Goal: Task Accomplishment & Management: Use online tool/utility

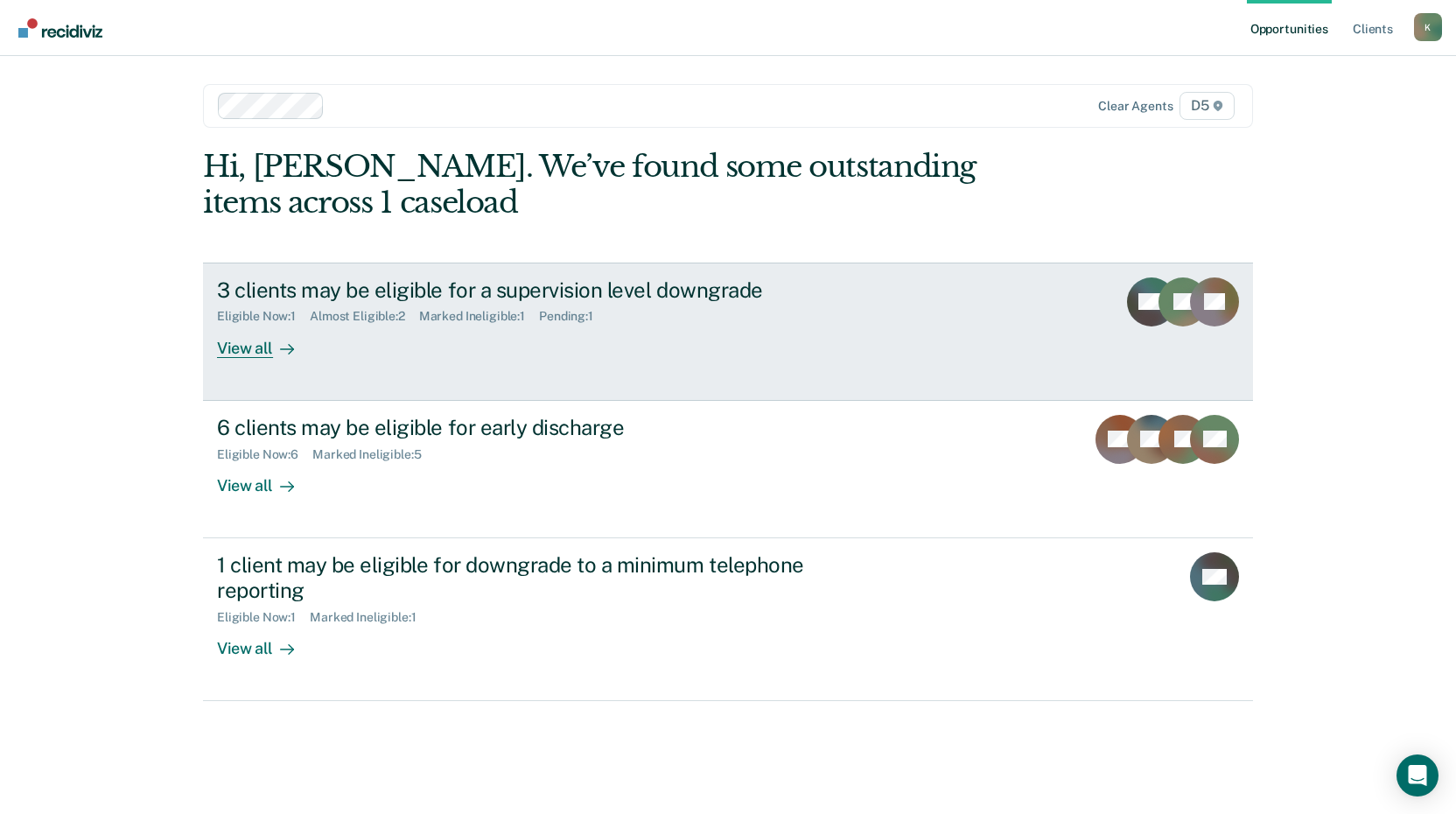
click at [267, 352] on div "View all" at bounding box center [266, 340] width 98 height 34
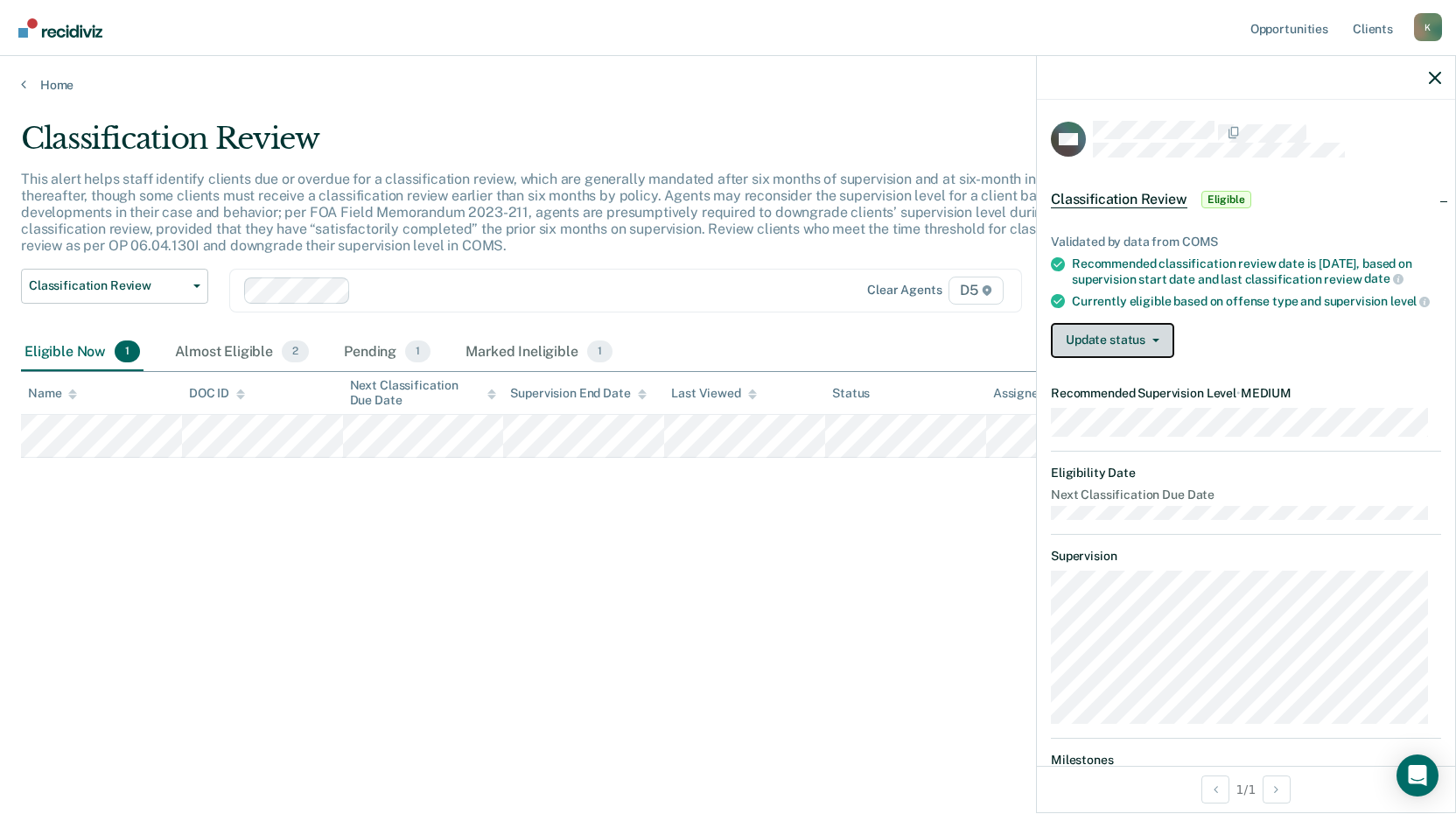
click at [1140, 352] on button "Update status" at bounding box center [1112, 340] width 123 height 35
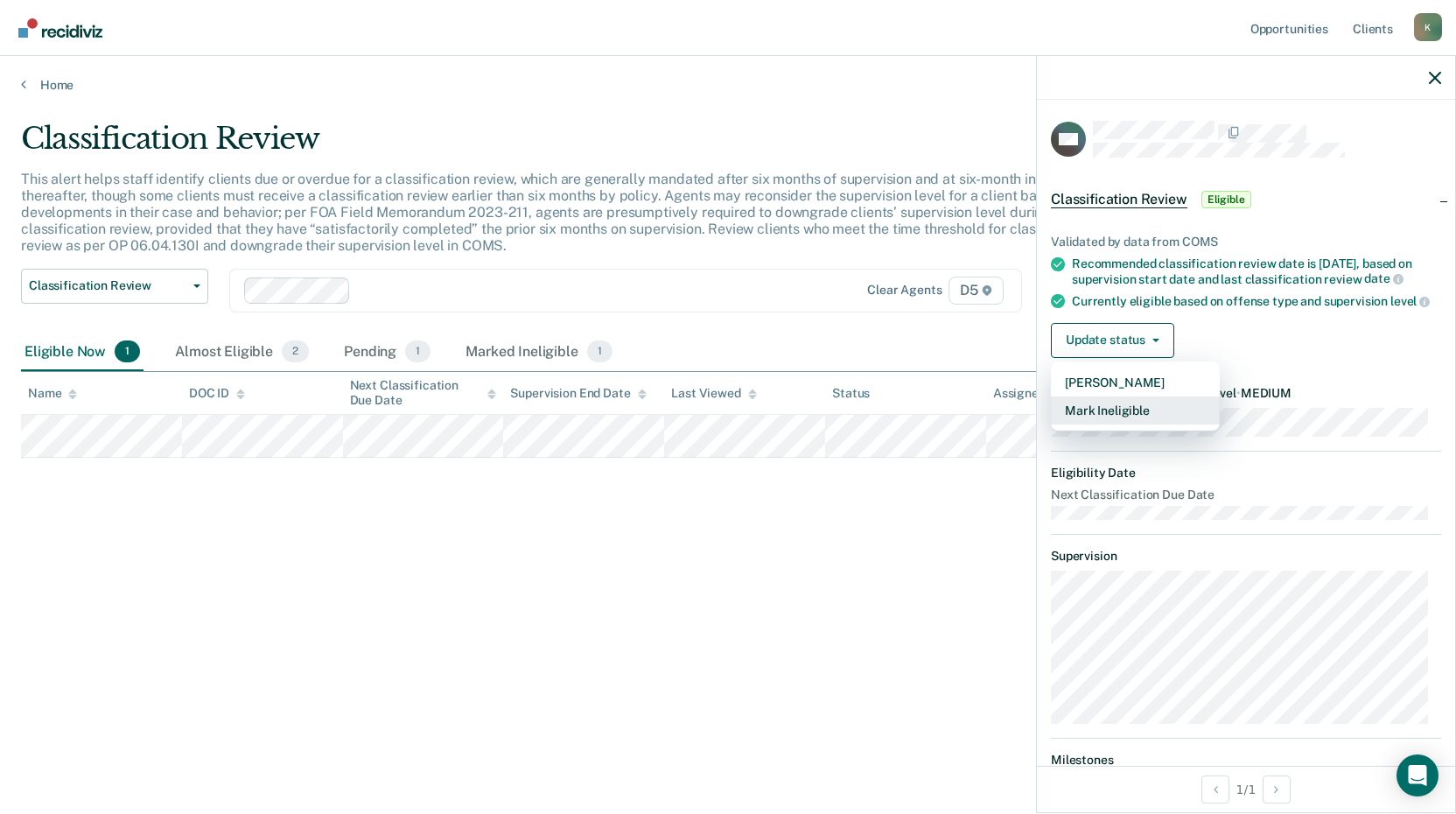
click at [1133, 421] on button "Mark Ineligible" at bounding box center [1135, 411] width 169 height 28
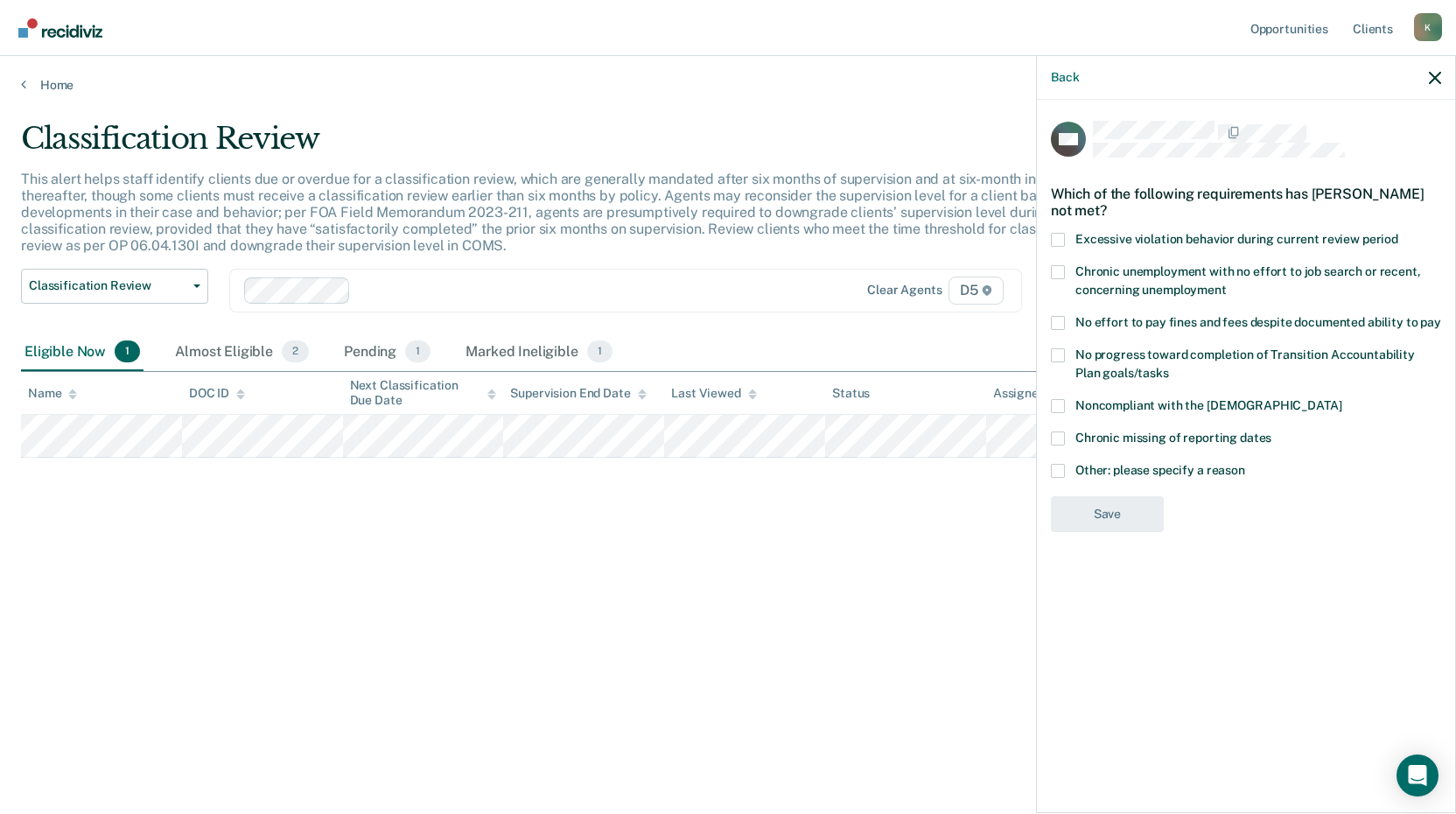
click at [1064, 353] on span at bounding box center [1058, 355] width 14 height 14
click at [1169, 367] on input "No progress toward completion of Transition Accountability Plan goals/tasks" at bounding box center [1169, 367] width 0 height 0
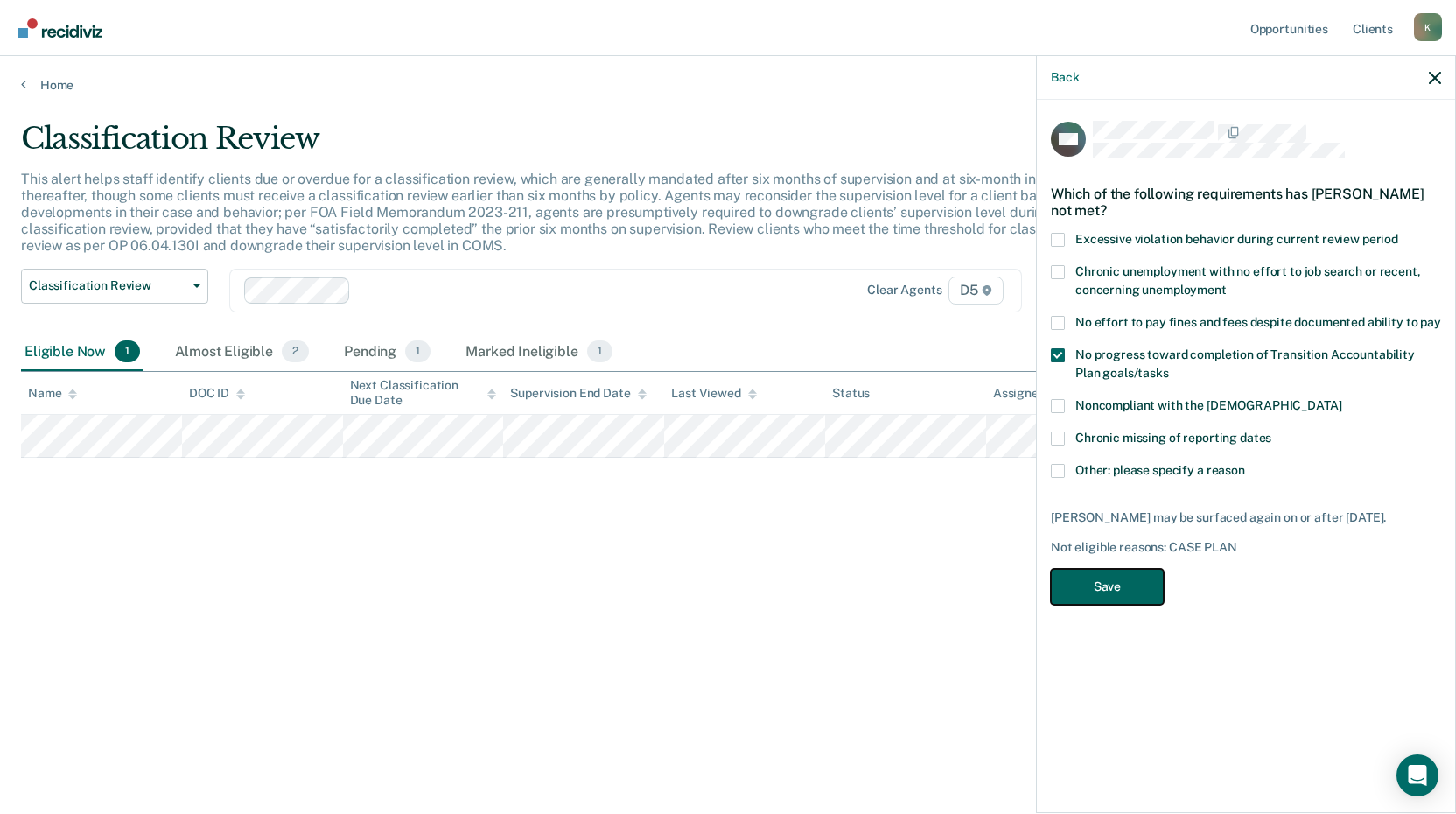
click at [1091, 574] on button "Save" at bounding box center [1107, 586] width 113 height 36
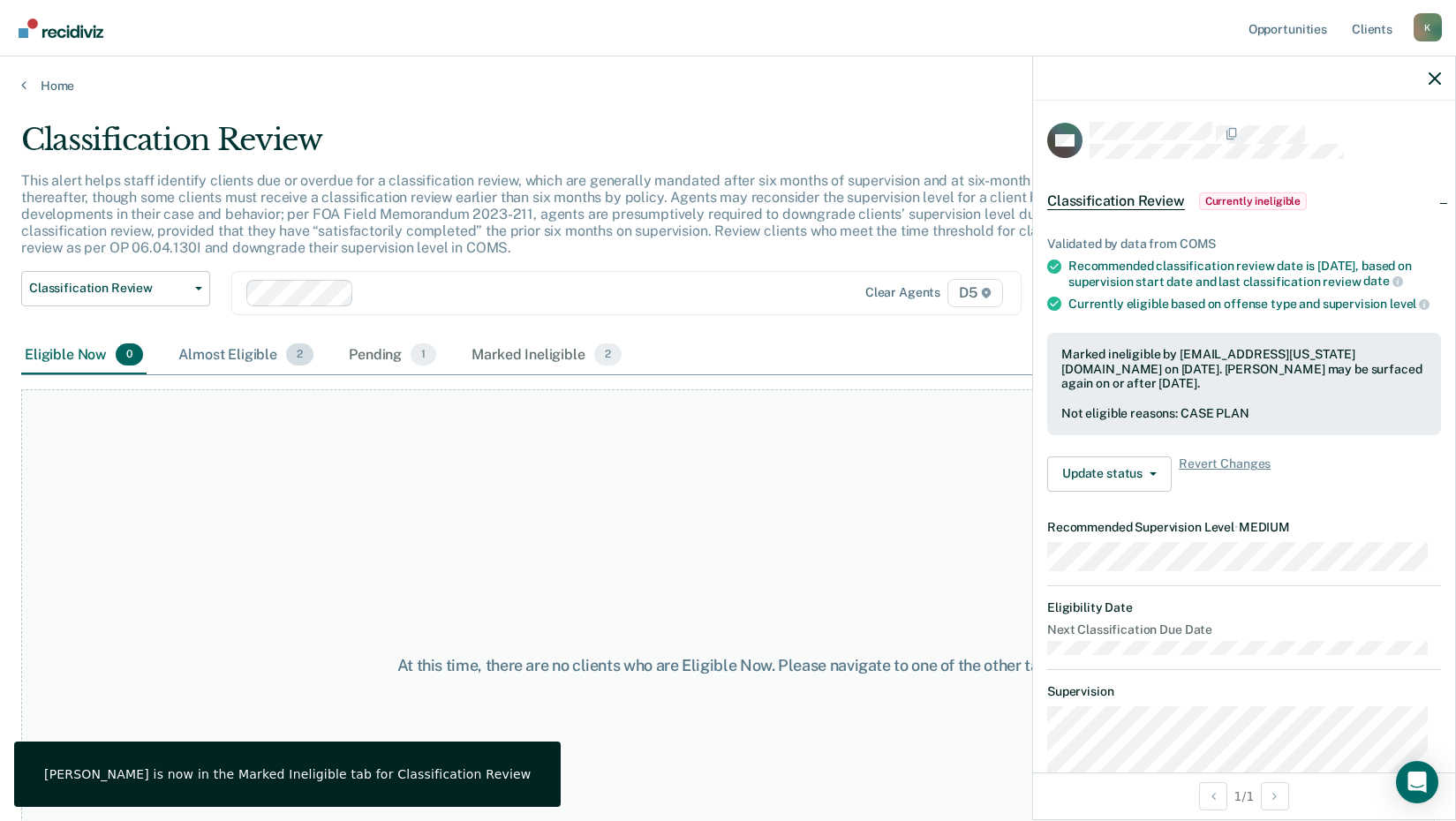
click at [250, 355] on div "Almost Eligible 2" at bounding box center [245, 356] width 142 height 39
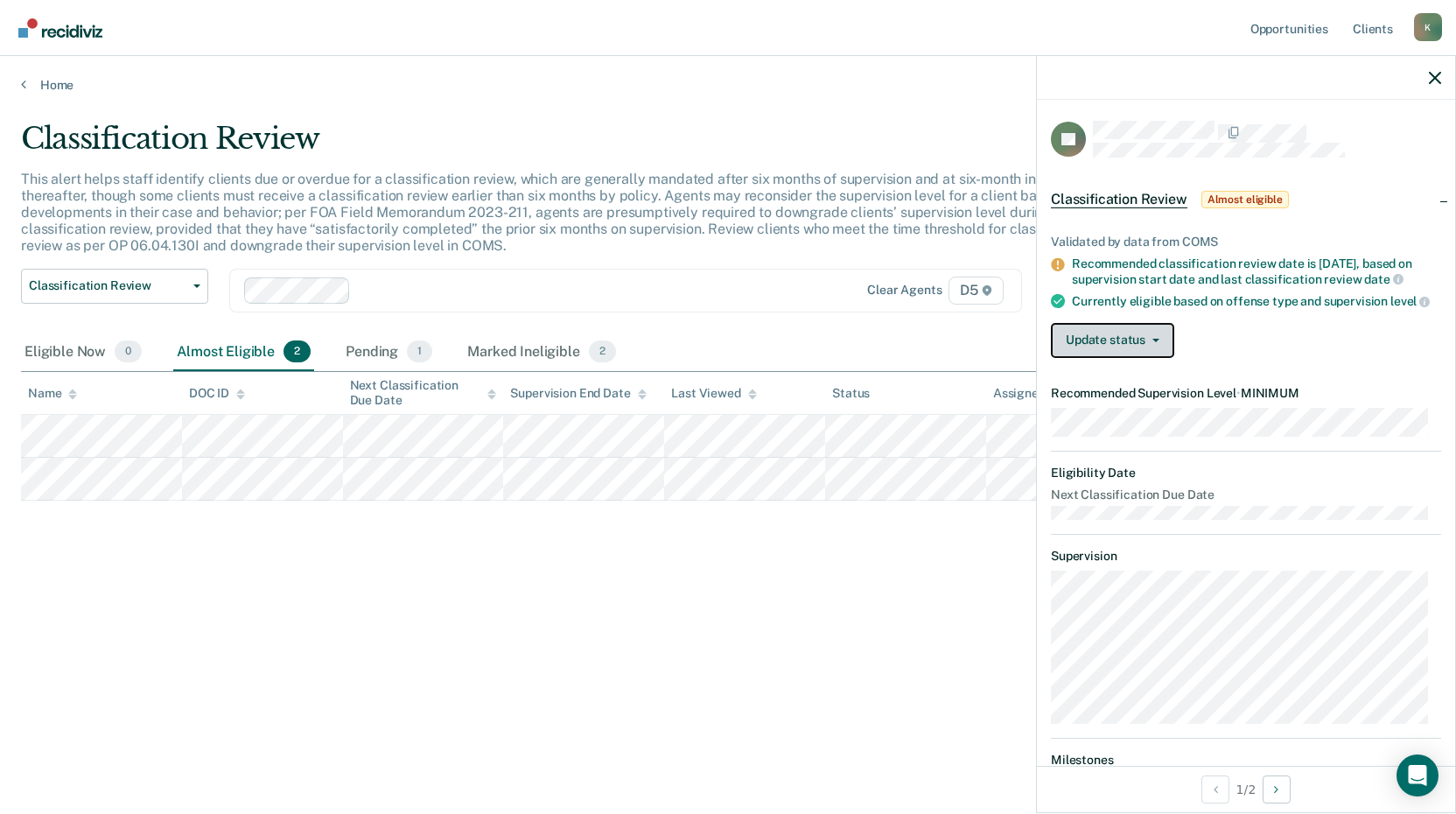
click at [1154, 358] on button "Update status" at bounding box center [1112, 340] width 123 height 35
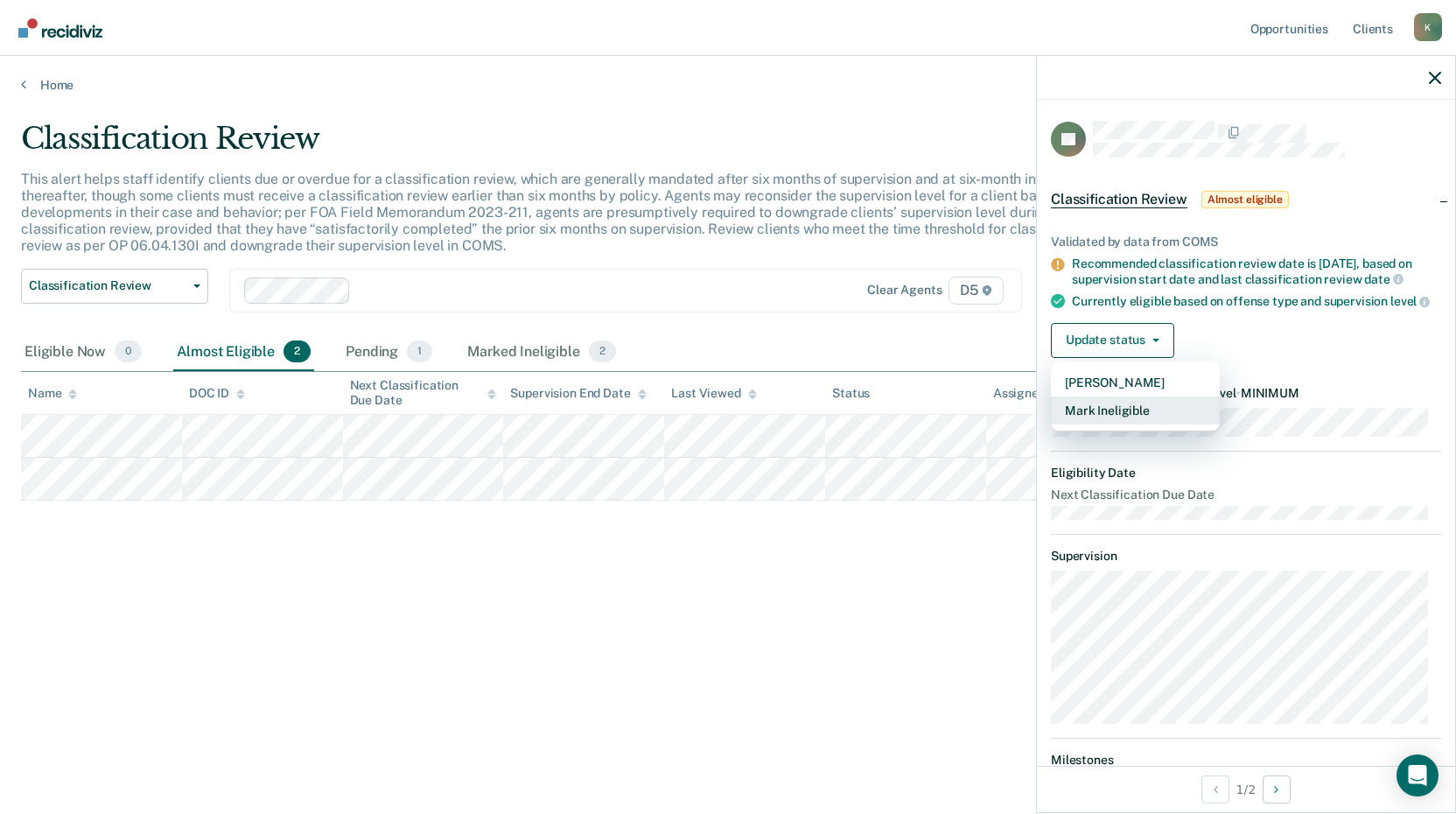
click at [1134, 425] on button "Mark Ineligible" at bounding box center [1135, 411] width 169 height 28
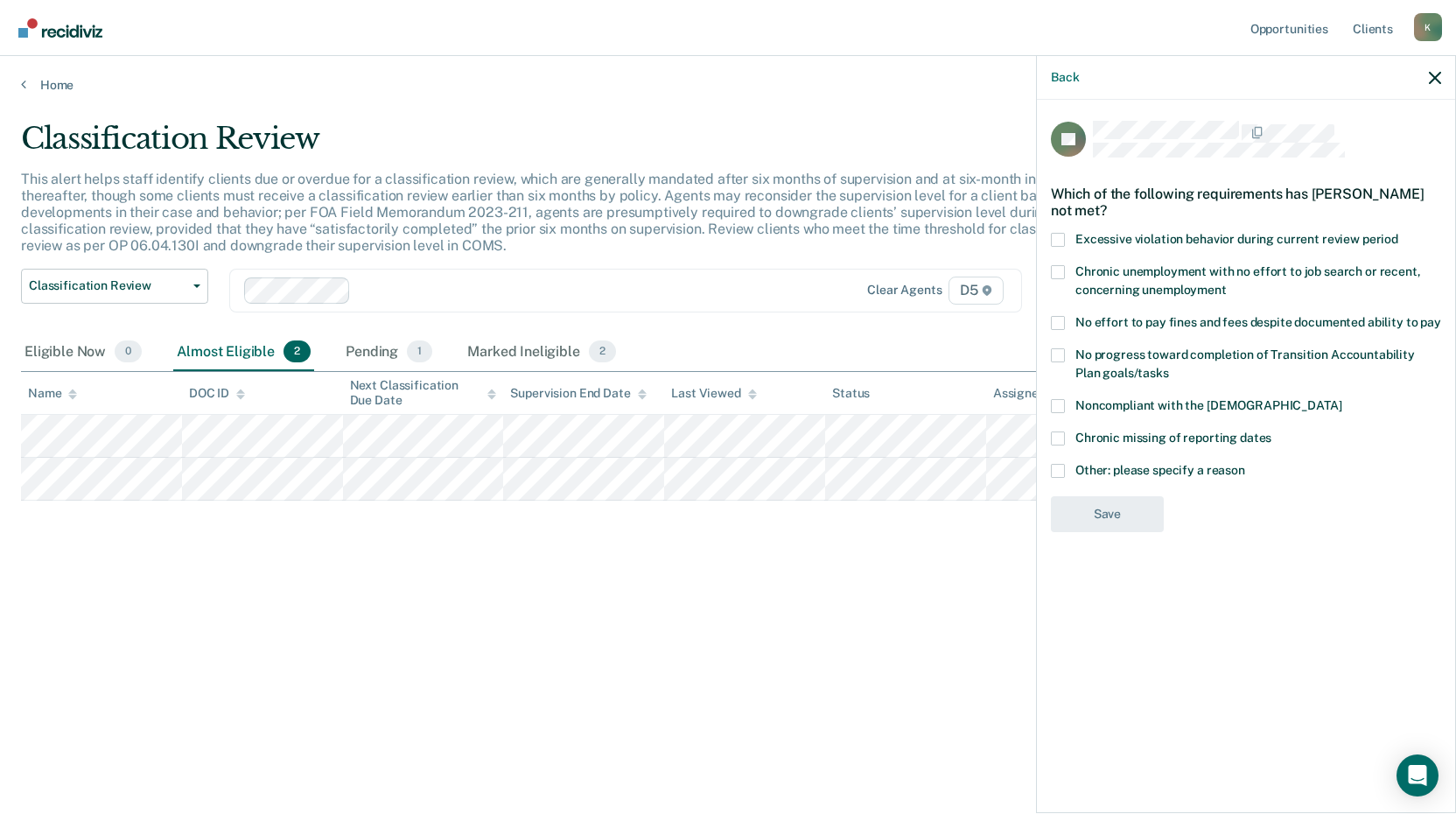
click at [1056, 405] on span at bounding box center [1058, 406] width 14 height 14
click at [1341, 400] on input "Noncompliant with the [DEMOGRAPHIC_DATA]" at bounding box center [1341, 400] width 0 height 0
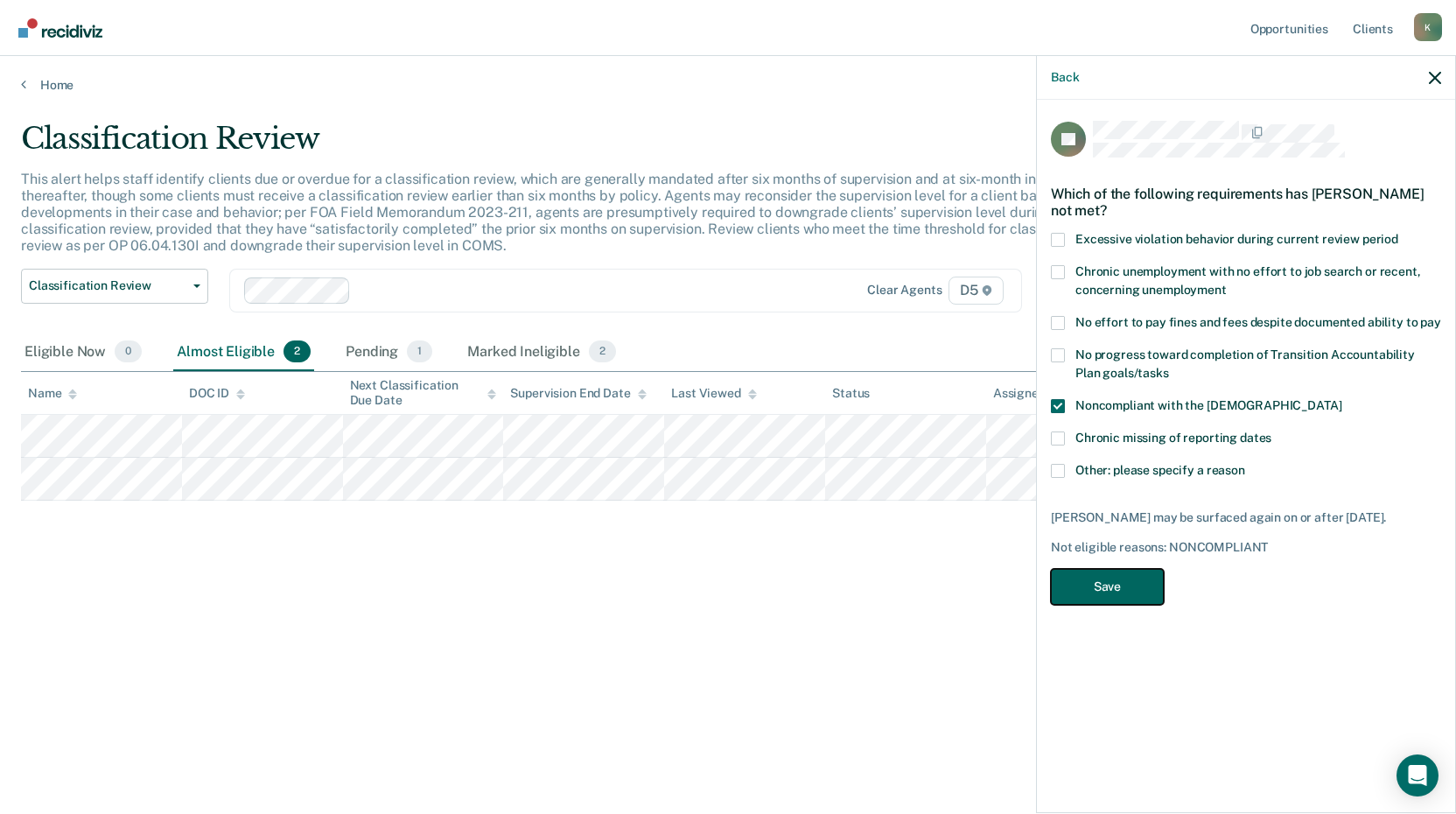
click at [1111, 598] on button "Save" at bounding box center [1107, 586] width 113 height 36
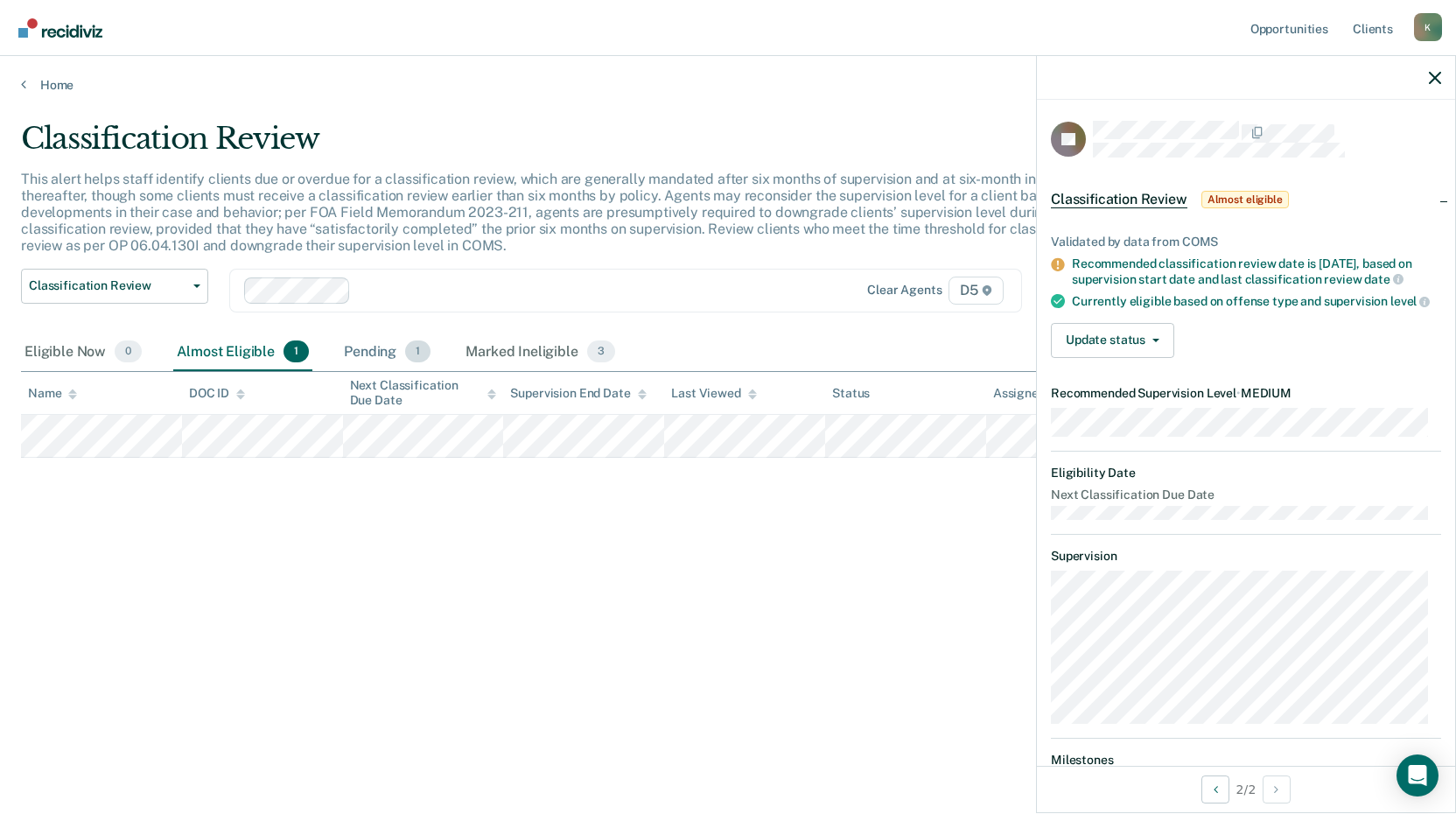
click at [398, 352] on div "Pending 1" at bounding box center [386, 353] width 93 height 39
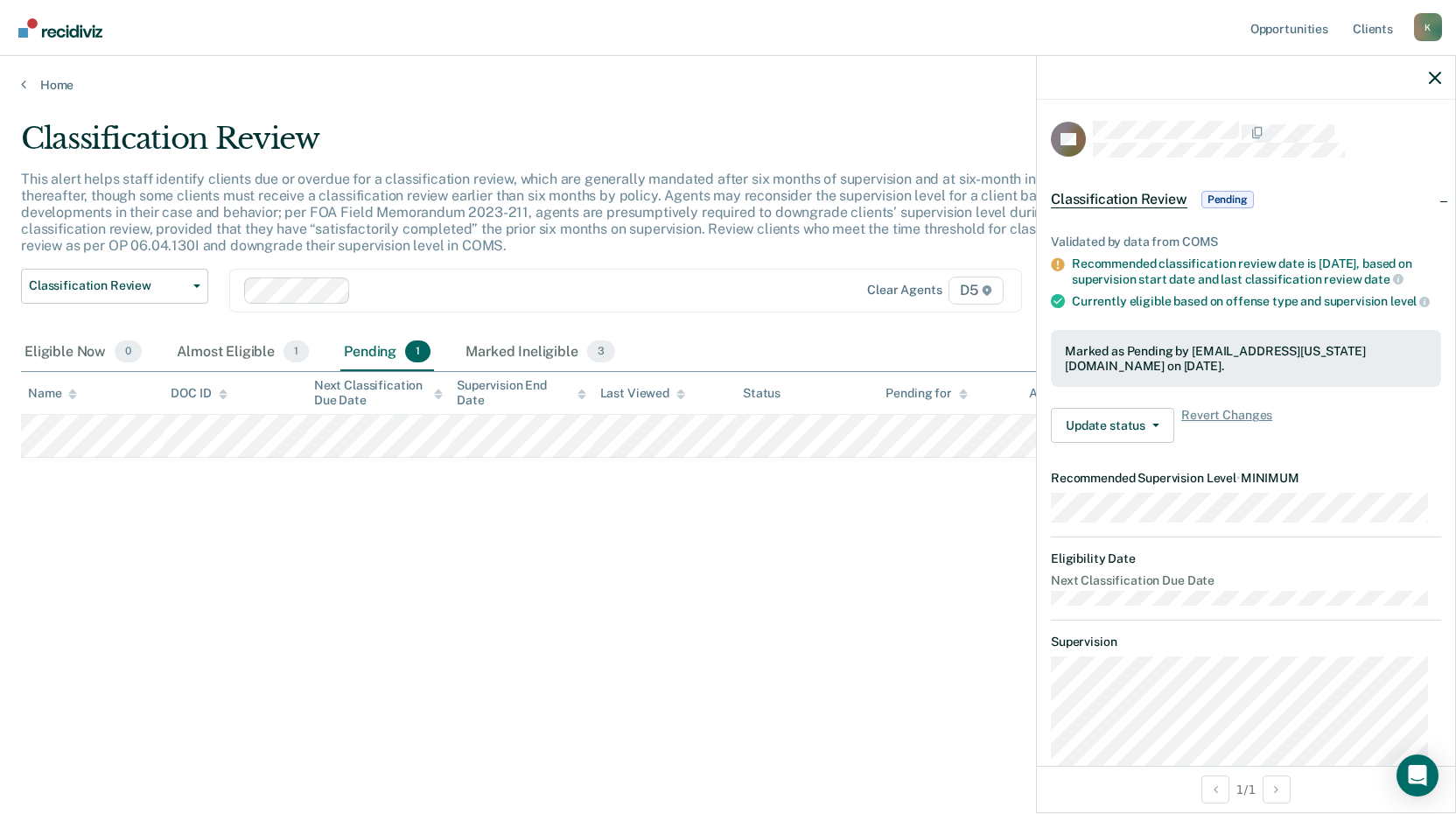
click at [561, 547] on div "Classification Review This alert helps staff identify clients due or overdue fo…" at bounding box center [728, 402] width 1414 height 562
click at [512, 571] on div "Classification Review This alert helps staff identify clients due or overdue fo…" at bounding box center [728, 402] width 1414 height 562
click at [46, 77] on link "Home" at bounding box center [728, 84] width 1414 height 16
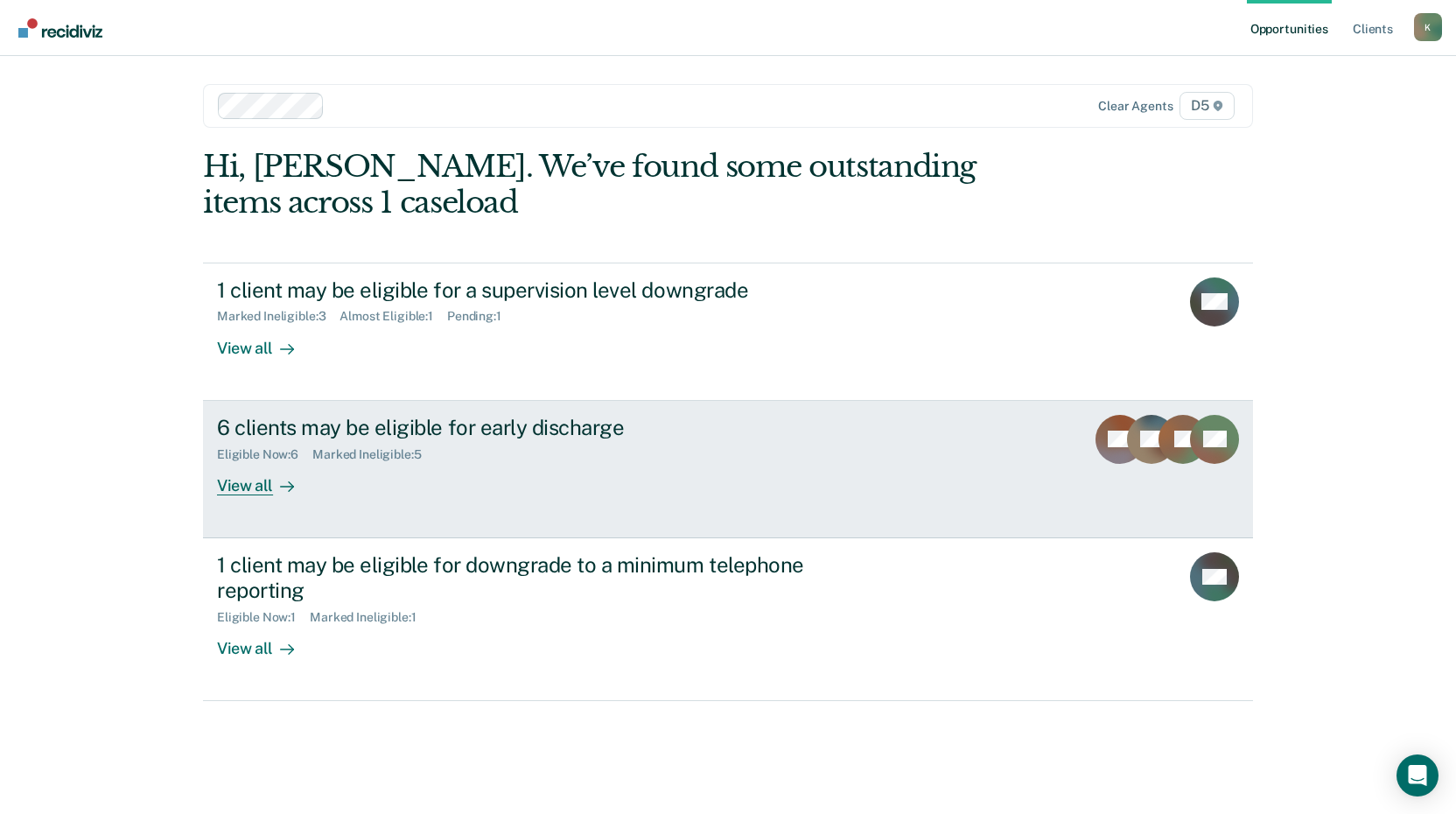
click at [269, 423] on div "6 clients may be eligible for early discharge" at bounding box center [524, 427] width 614 height 25
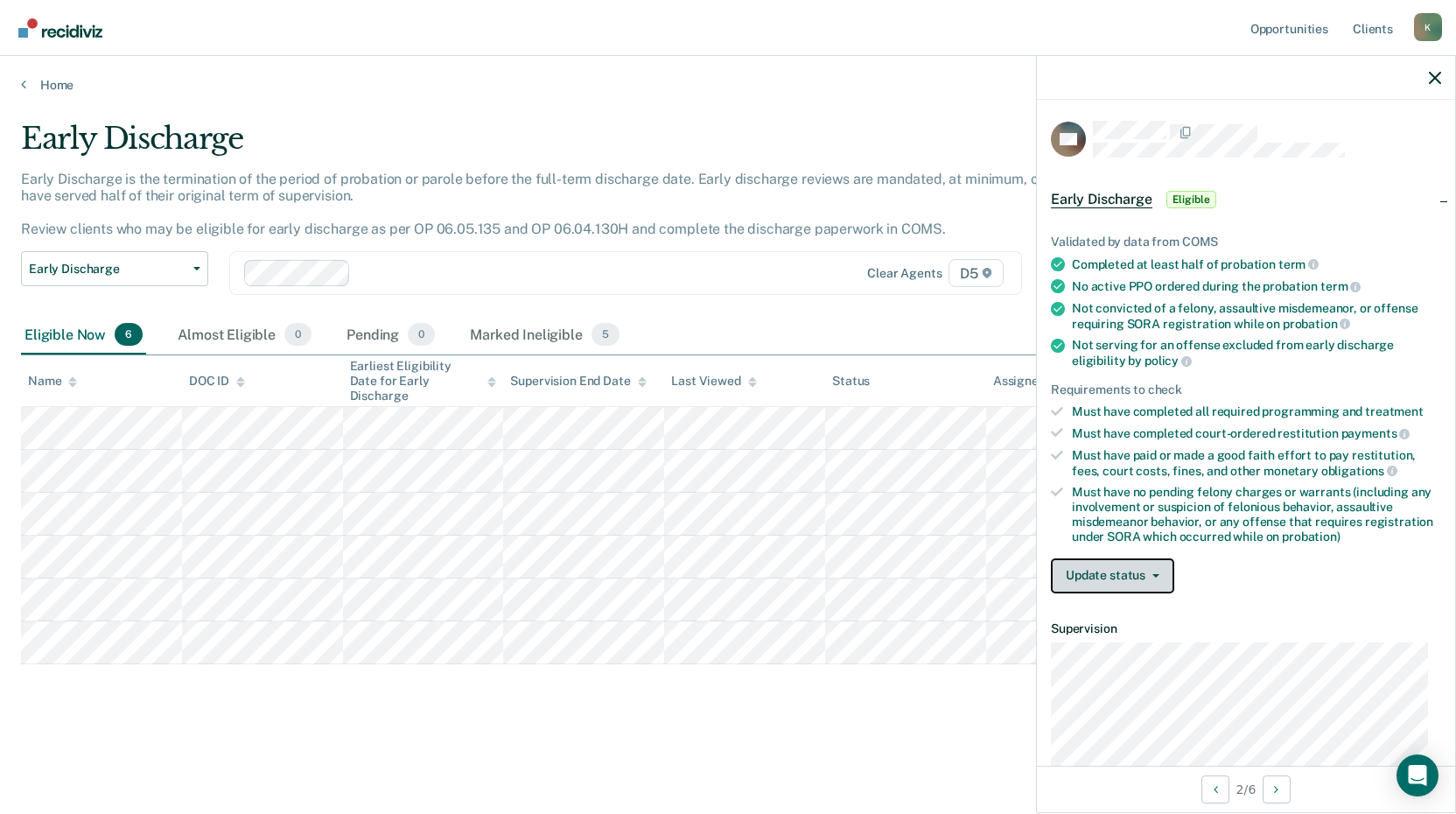
click at [1145, 580] on button "Update status" at bounding box center [1112, 576] width 123 height 35
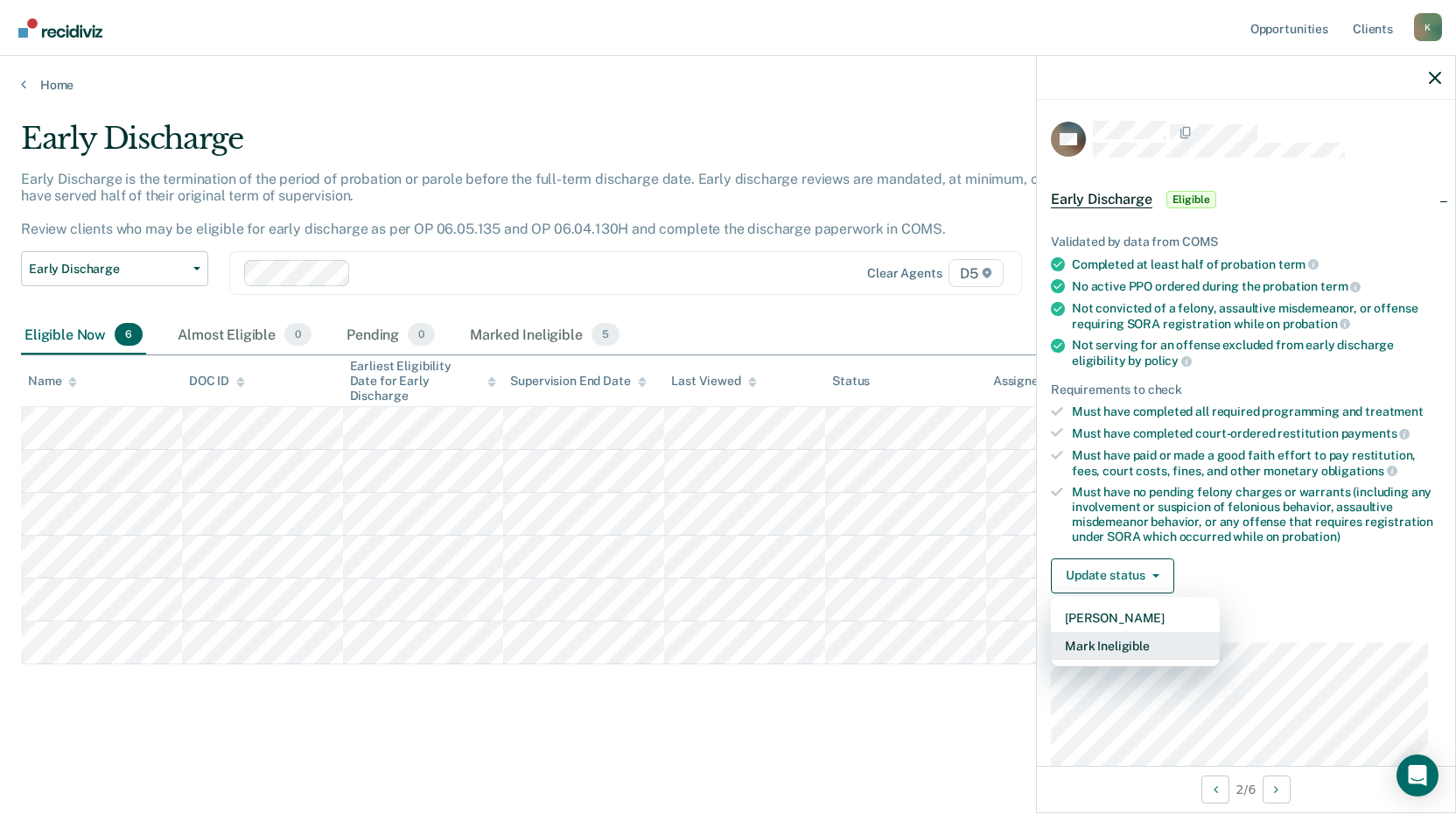
click at [1111, 643] on button "Mark Ineligible" at bounding box center [1135, 646] width 169 height 28
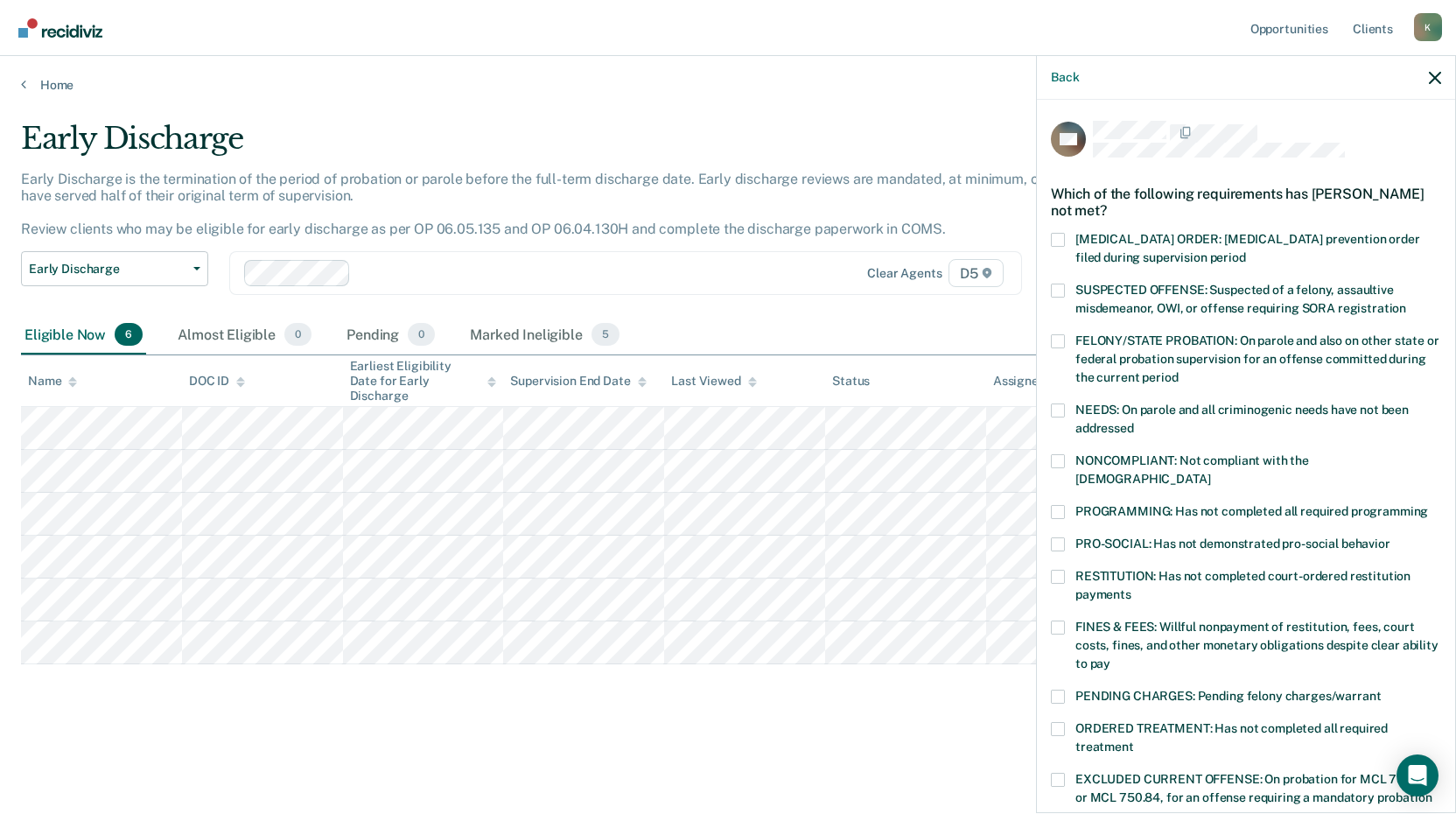
click at [1062, 505] on span at bounding box center [1058, 512] width 14 height 14
click at [1428, 505] on input "PROGRAMMING: Has not completed all required programming" at bounding box center [1428, 505] width 0 height 0
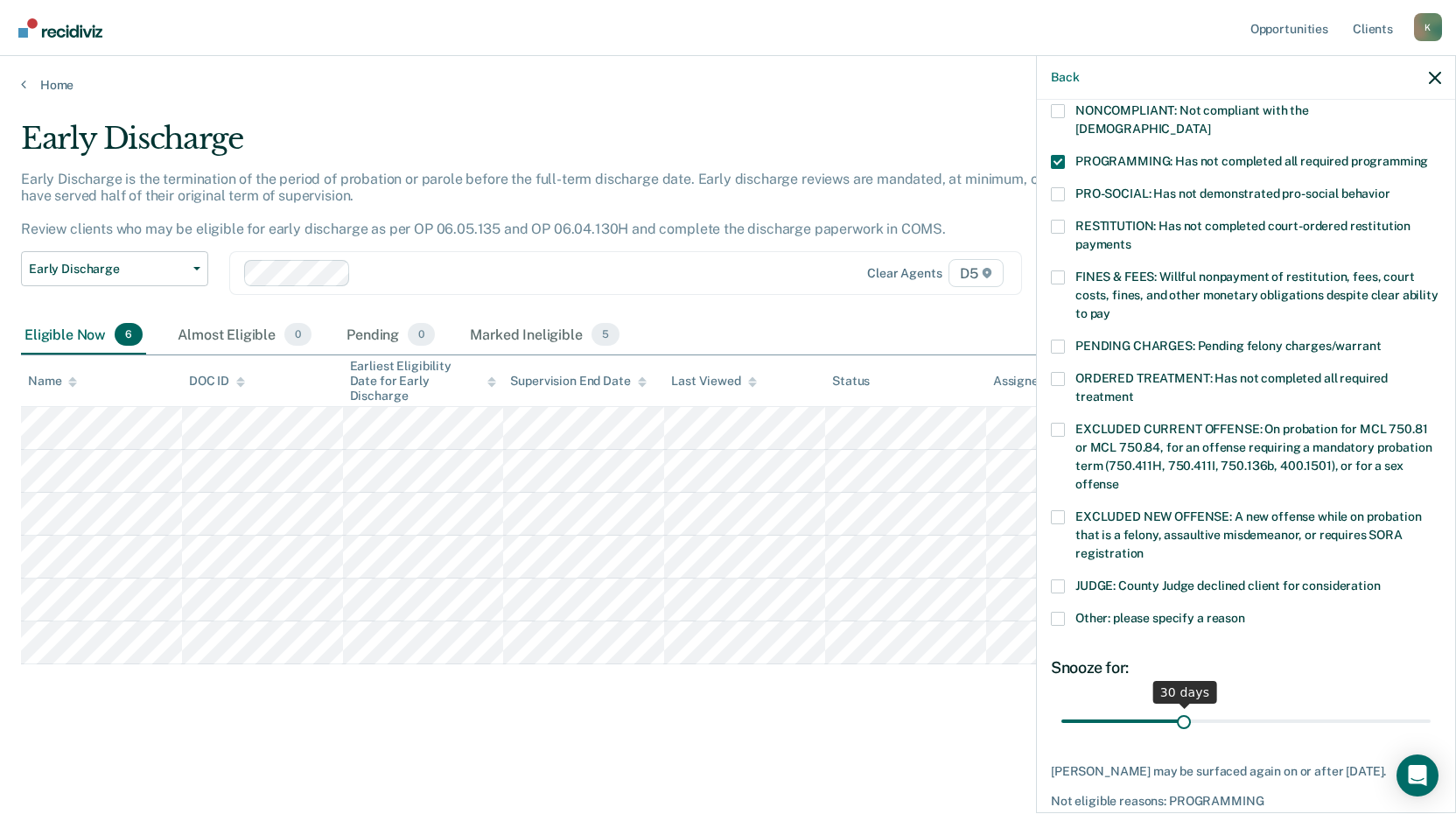
scroll to position [410, 0]
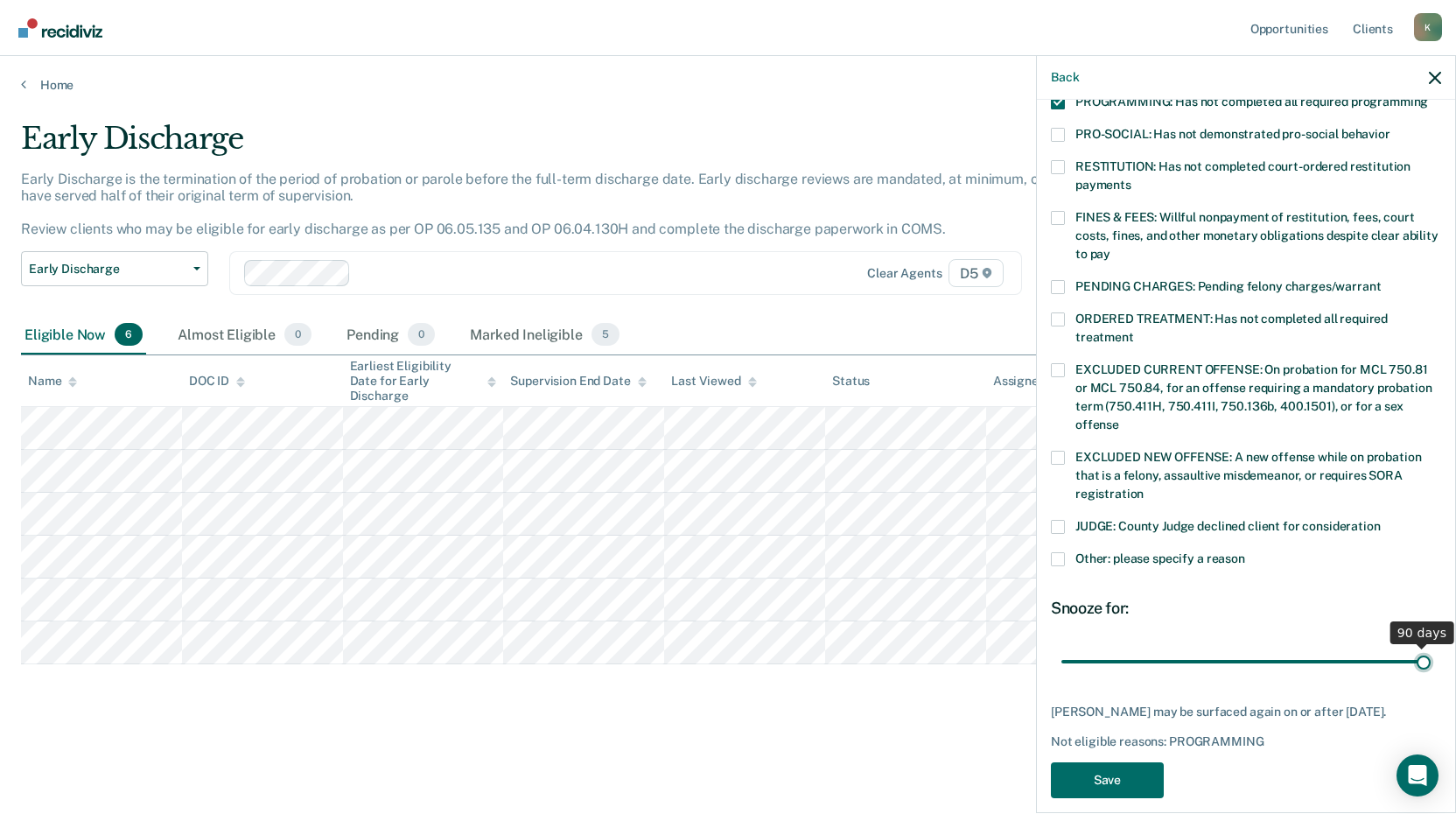
drag, startPoint x: 1180, startPoint y: 642, endPoint x: 1414, endPoint y: 642, distance: 234.0
type input "90"
click at [1414, 647] on input "range" at bounding box center [1245, 661] width 369 height 31
click at [1141, 763] on button "Save" at bounding box center [1107, 780] width 113 height 36
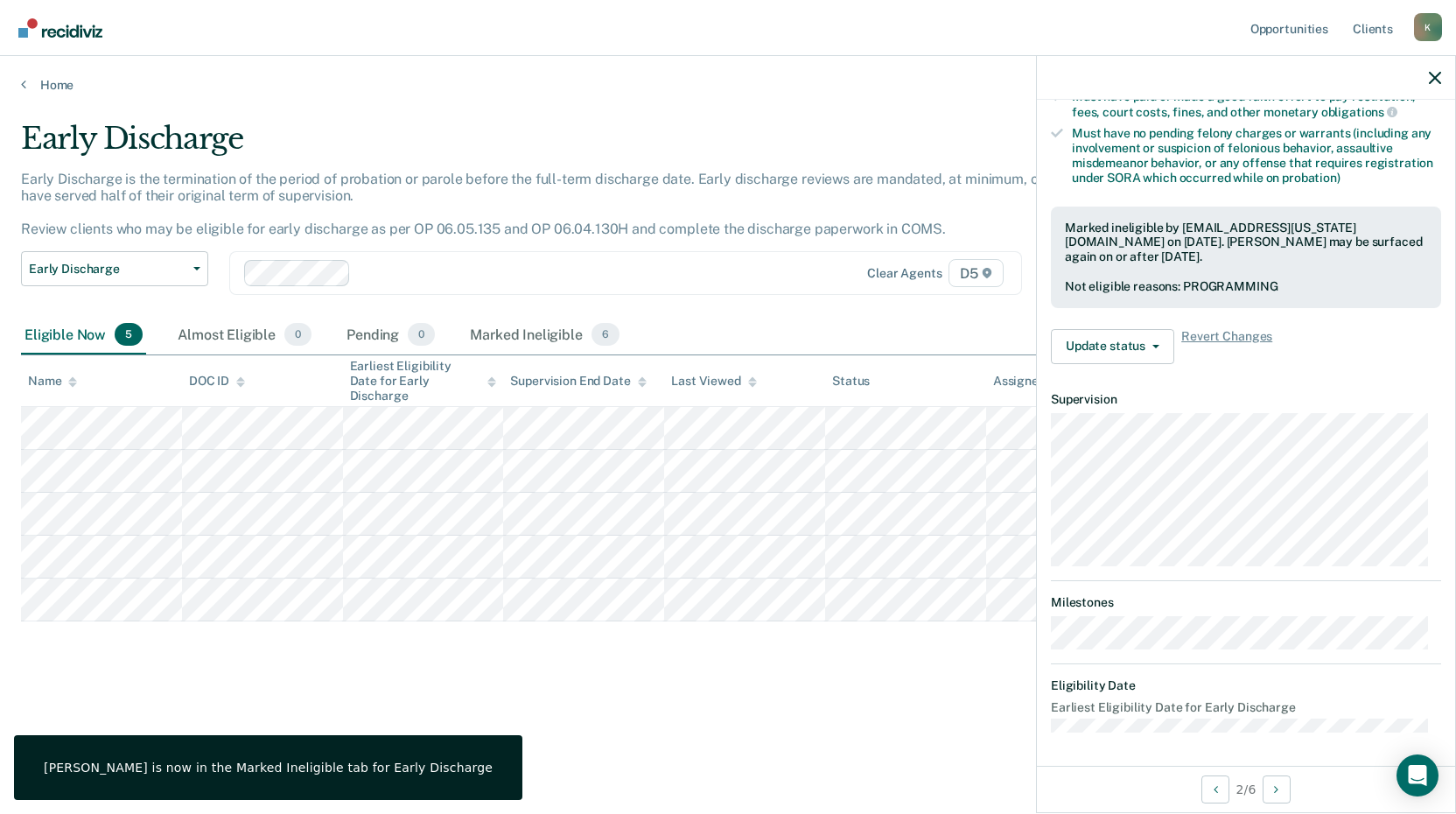
scroll to position [266, 0]
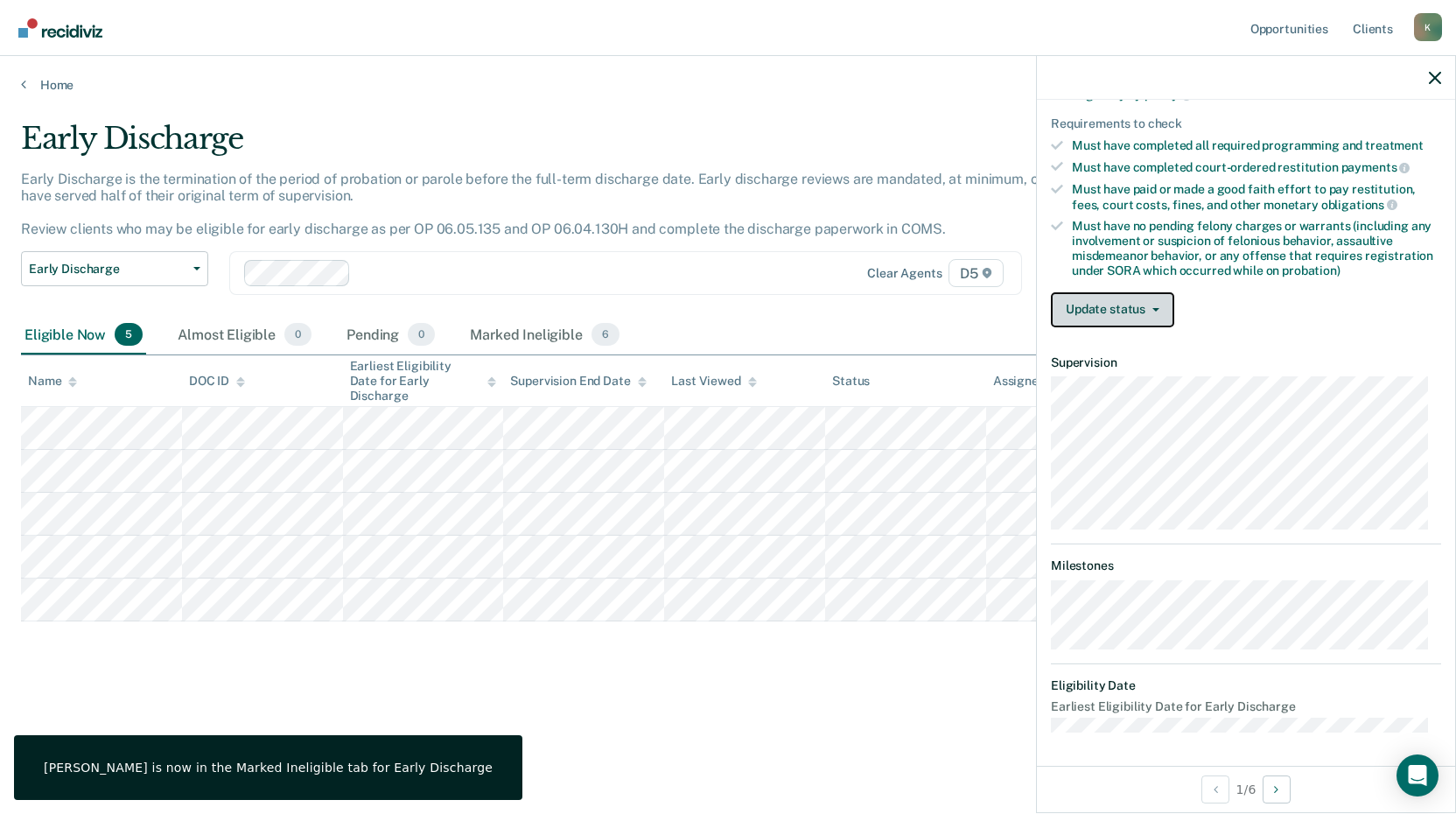
click at [1119, 304] on button "Update status" at bounding box center [1112, 310] width 123 height 35
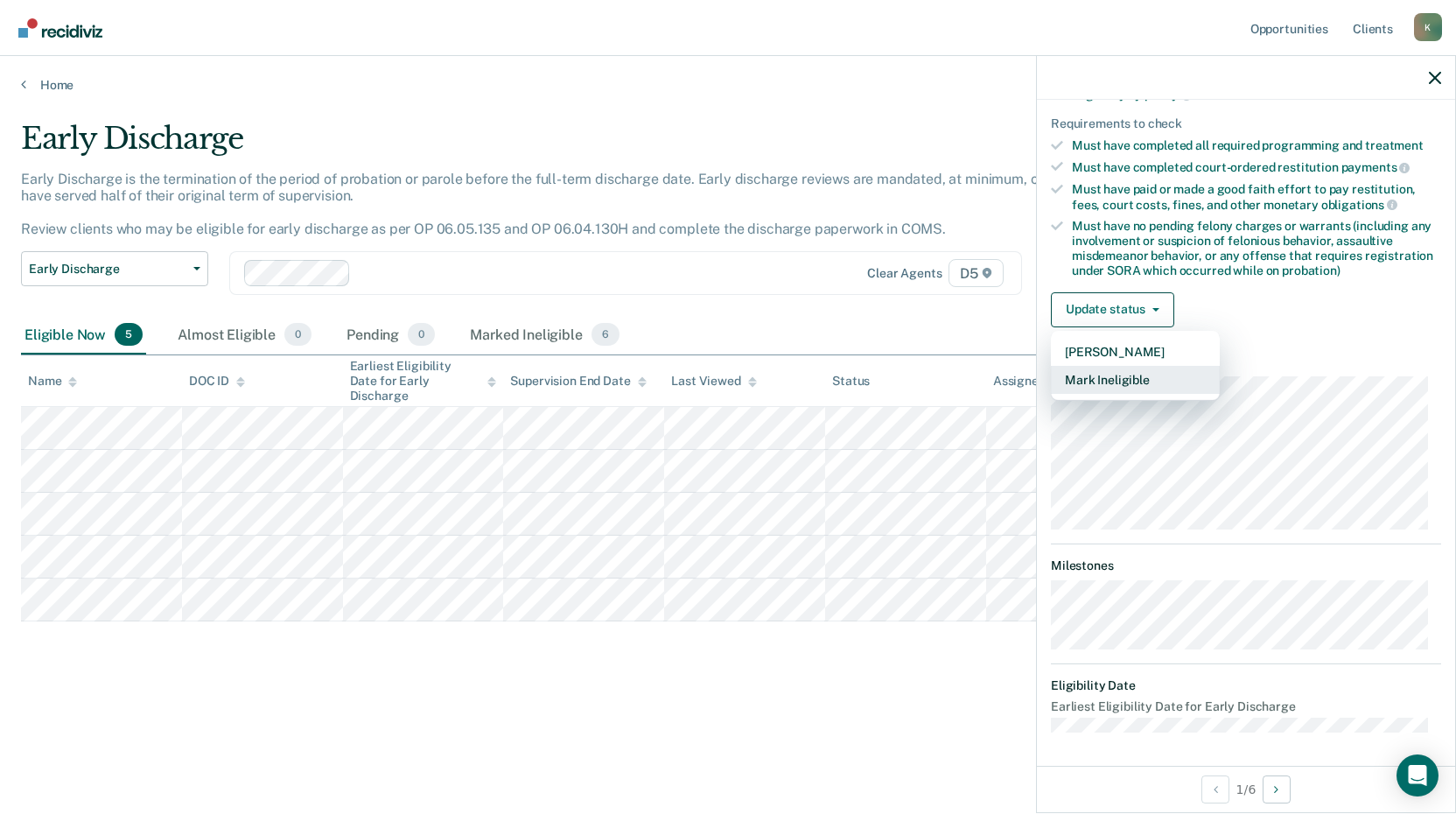
click at [1126, 382] on button "Mark Ineligible" at bounding box center [1135, 380] width 169 height 28
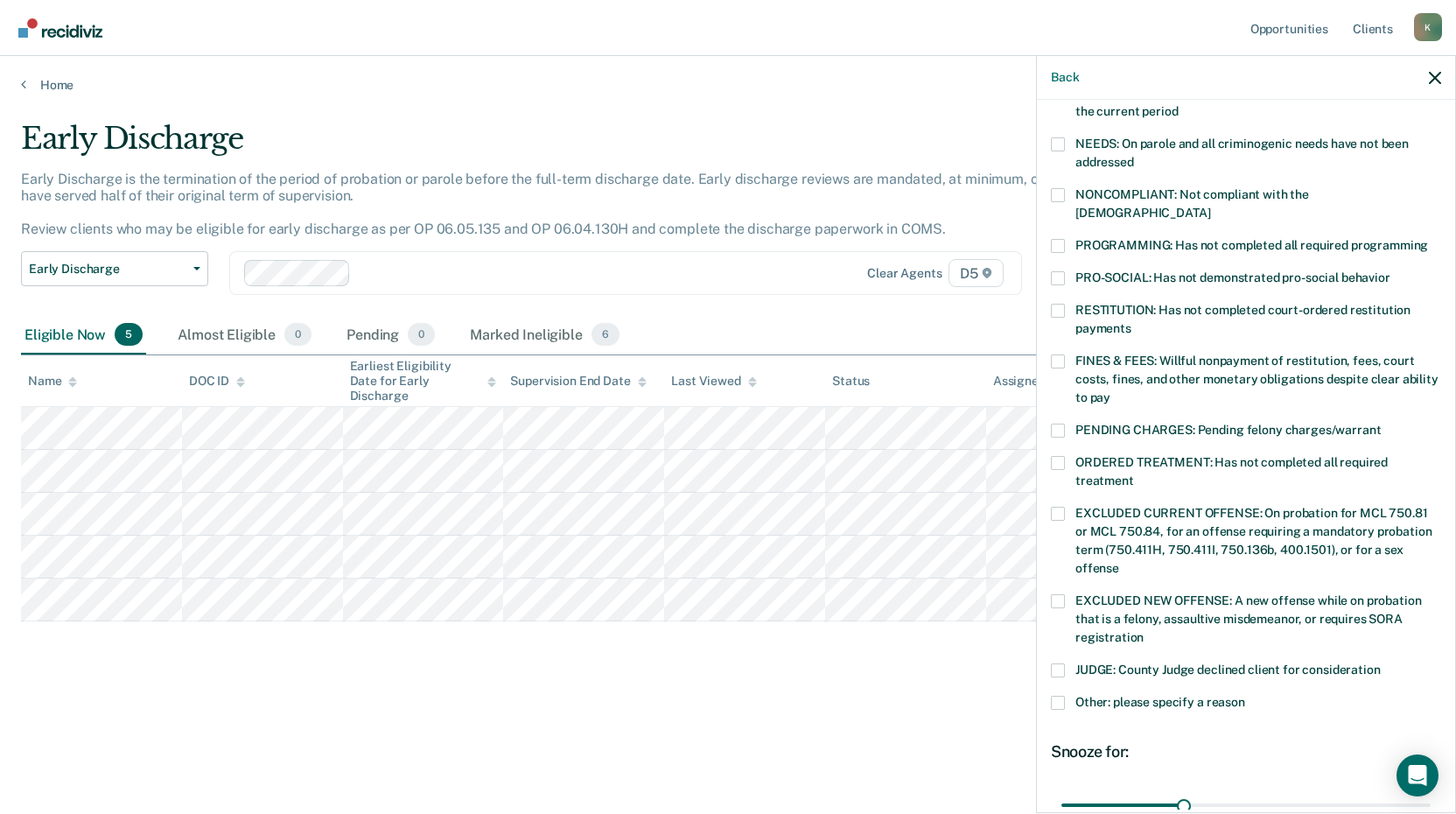
click at [1055, 303] on span at bounding box center [1058, 310] width 14 height 14
click at [1132, 322] on input "RESTITUTION: Has not completed court-ordered restitution payments" at bounding box center [1132, 322] width 0 height 0
drag, startPoint x: 1181, startPoint y: 779, endPoint x: 1462, endPoint y: 751, distance: 282.4
type input "90"
click at [1431, 790] on input "range" at bounding box center [1245, 805] width 369 height 31
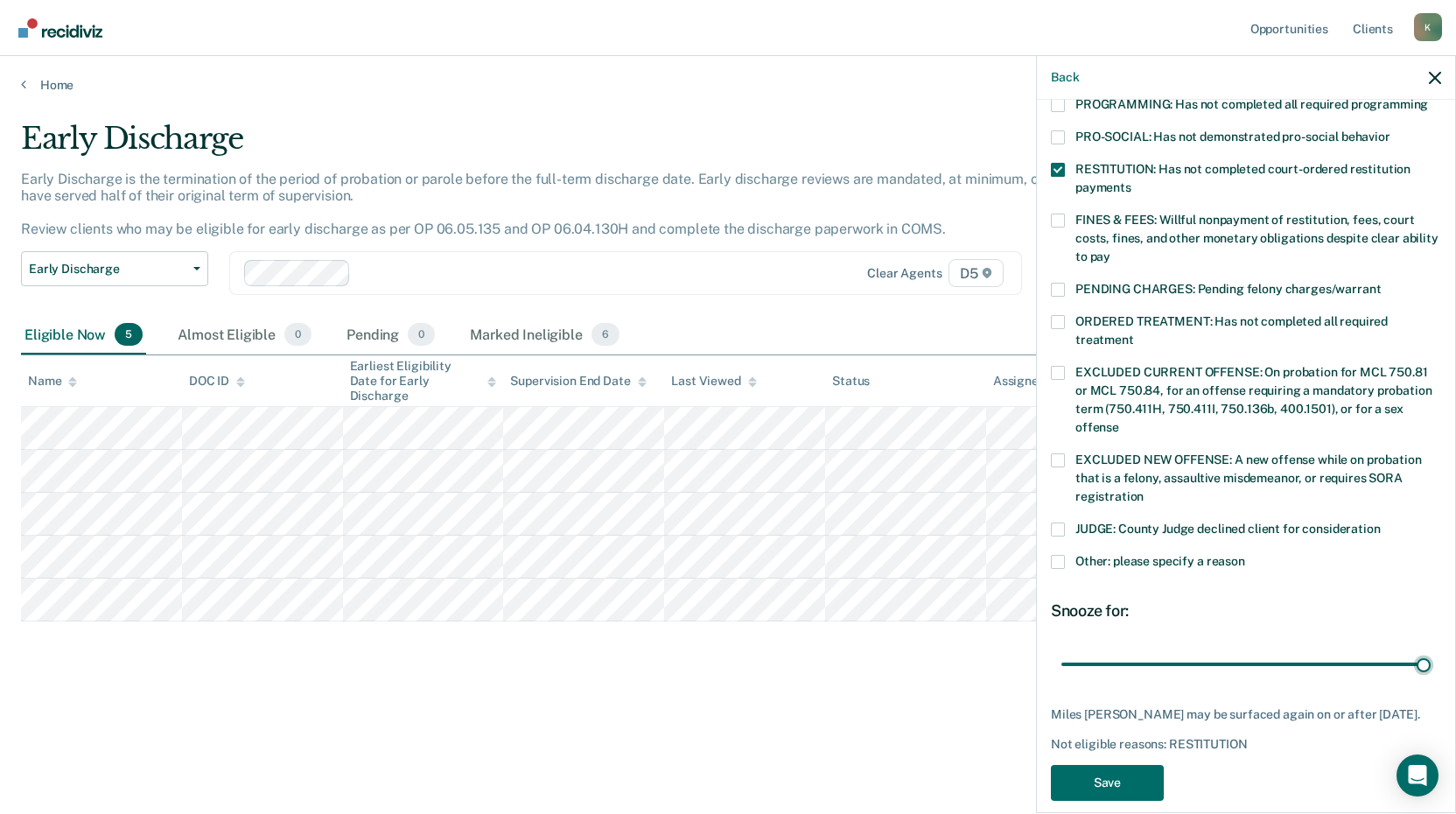
scroll to position [410, 0]
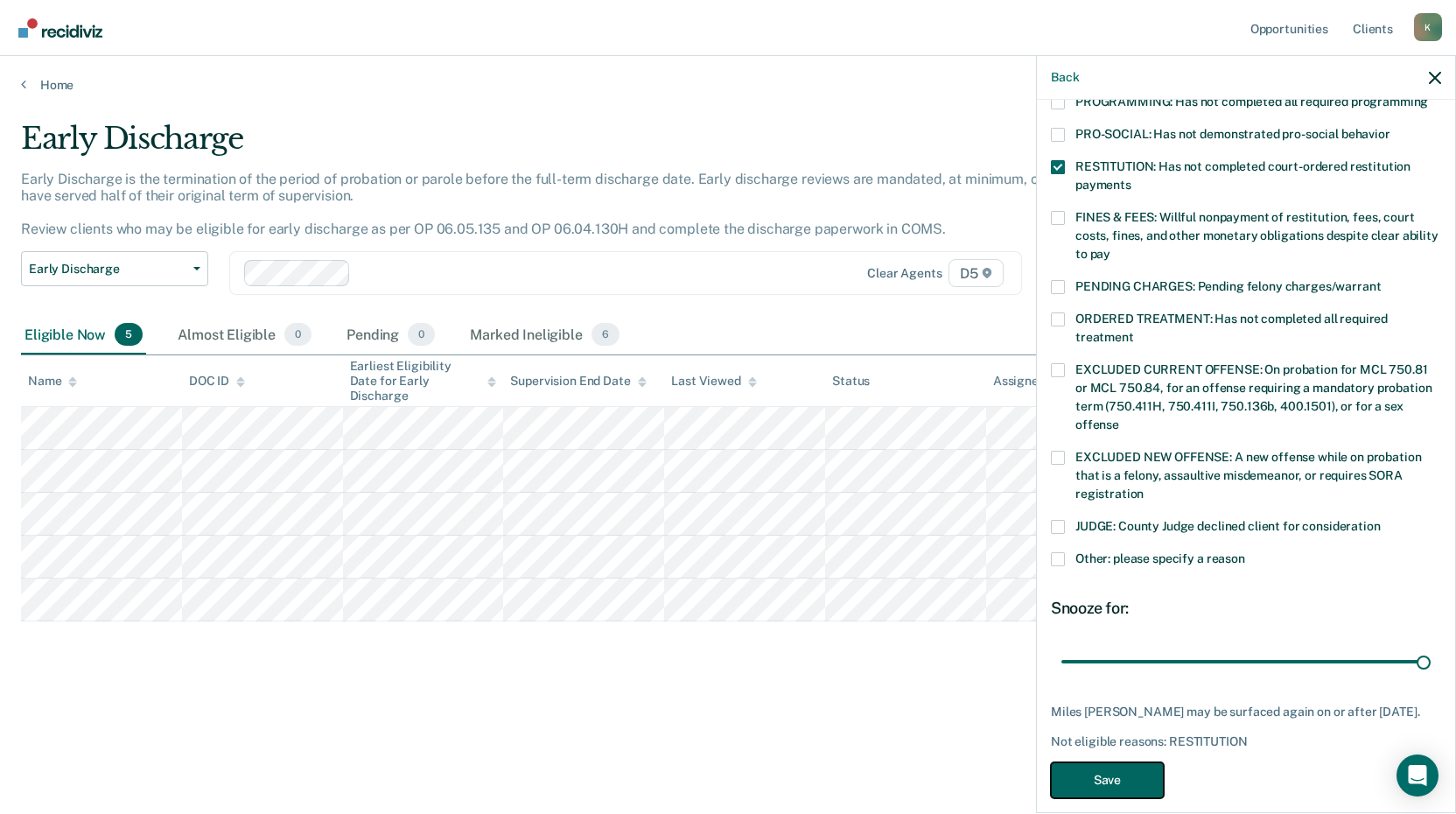
click at [1127, 762] on button "Save" at bounding box center [1107, 780] width 113 height 36
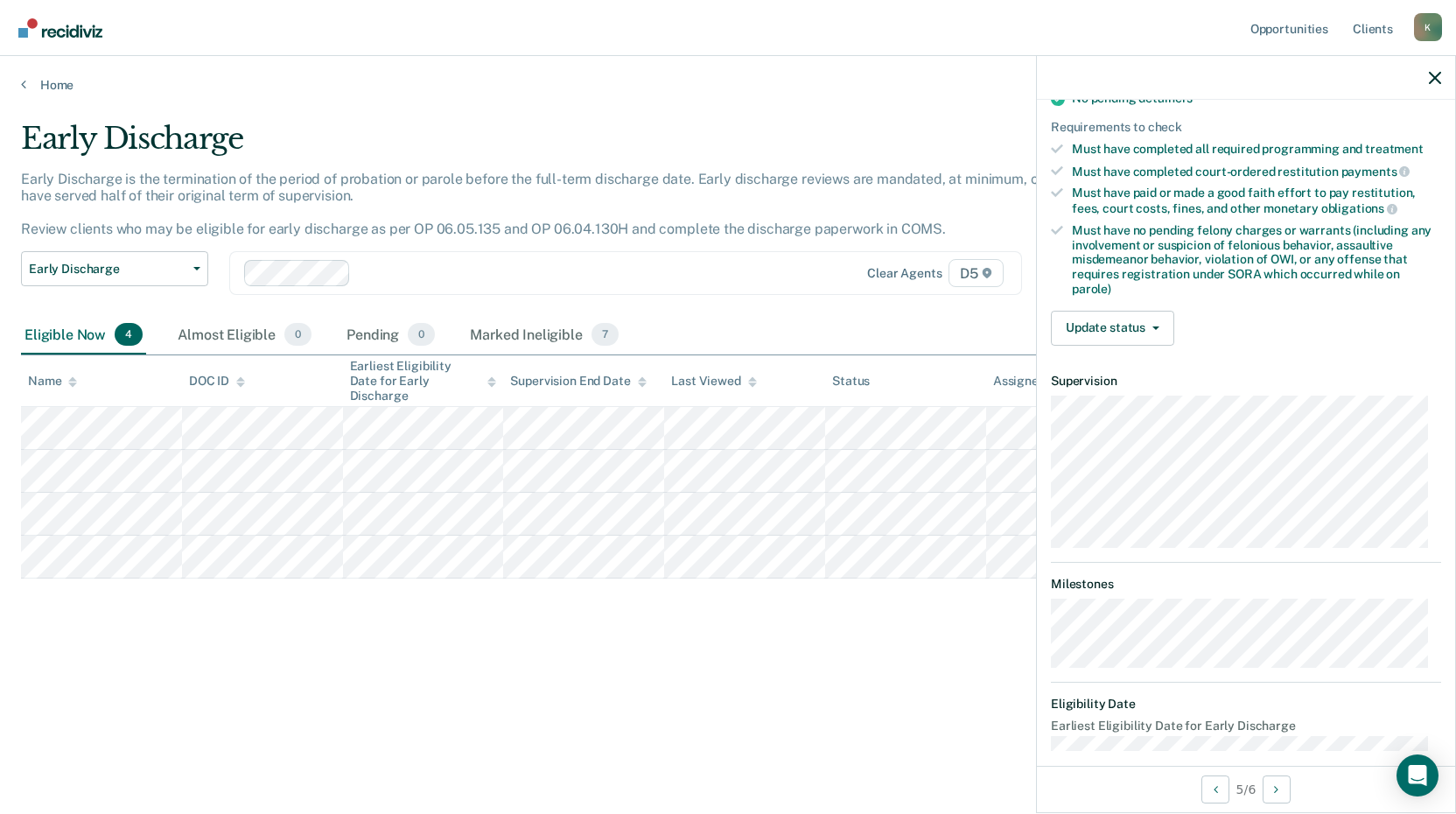
scroll to position [378, 0]
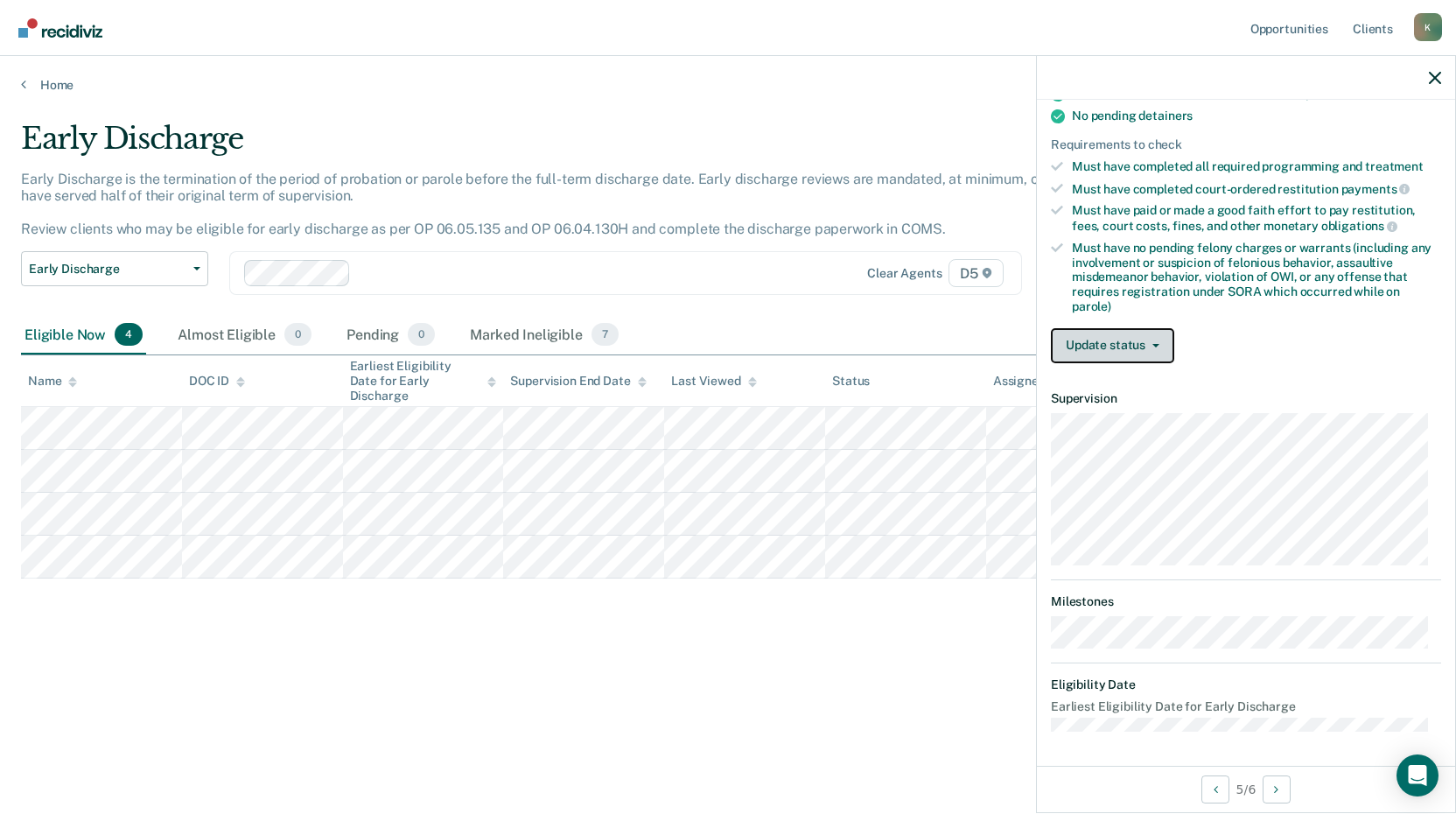
click at [1099, 342] on button "Update status" at bounding box center [1112, 346] width 123 height 35
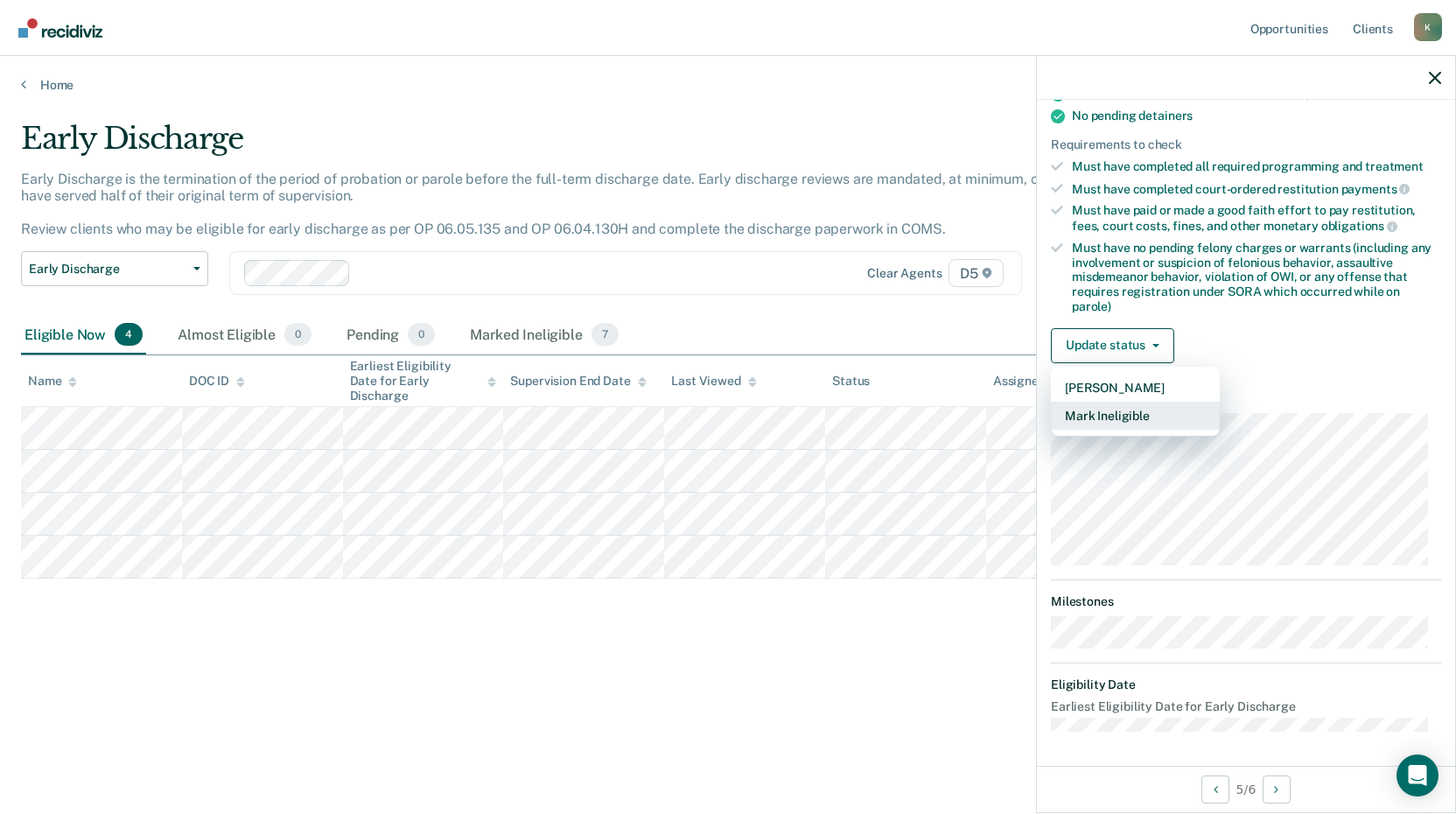
click at [1120, 414] on button "Mark Ineligible" at bounding box center [1135, 415] width 169 height 28
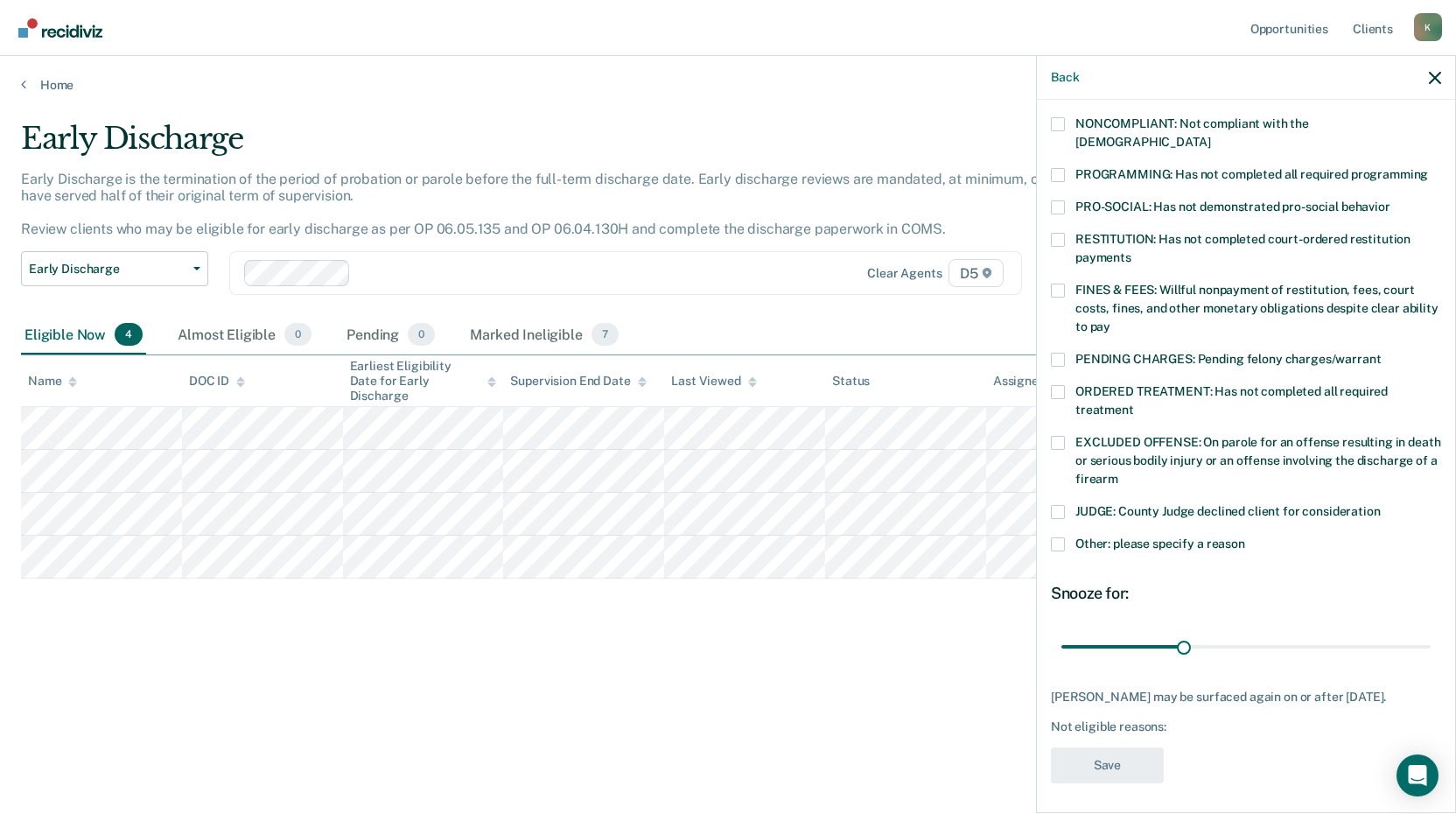
click at [1059, 168] on span at bounding box center [1058, 175] width 14 height 14
click at [1428, 168] on input "PROGRAMMING: Has not completed all required programming" at bounding box center [1428, 168] width 0 height 0
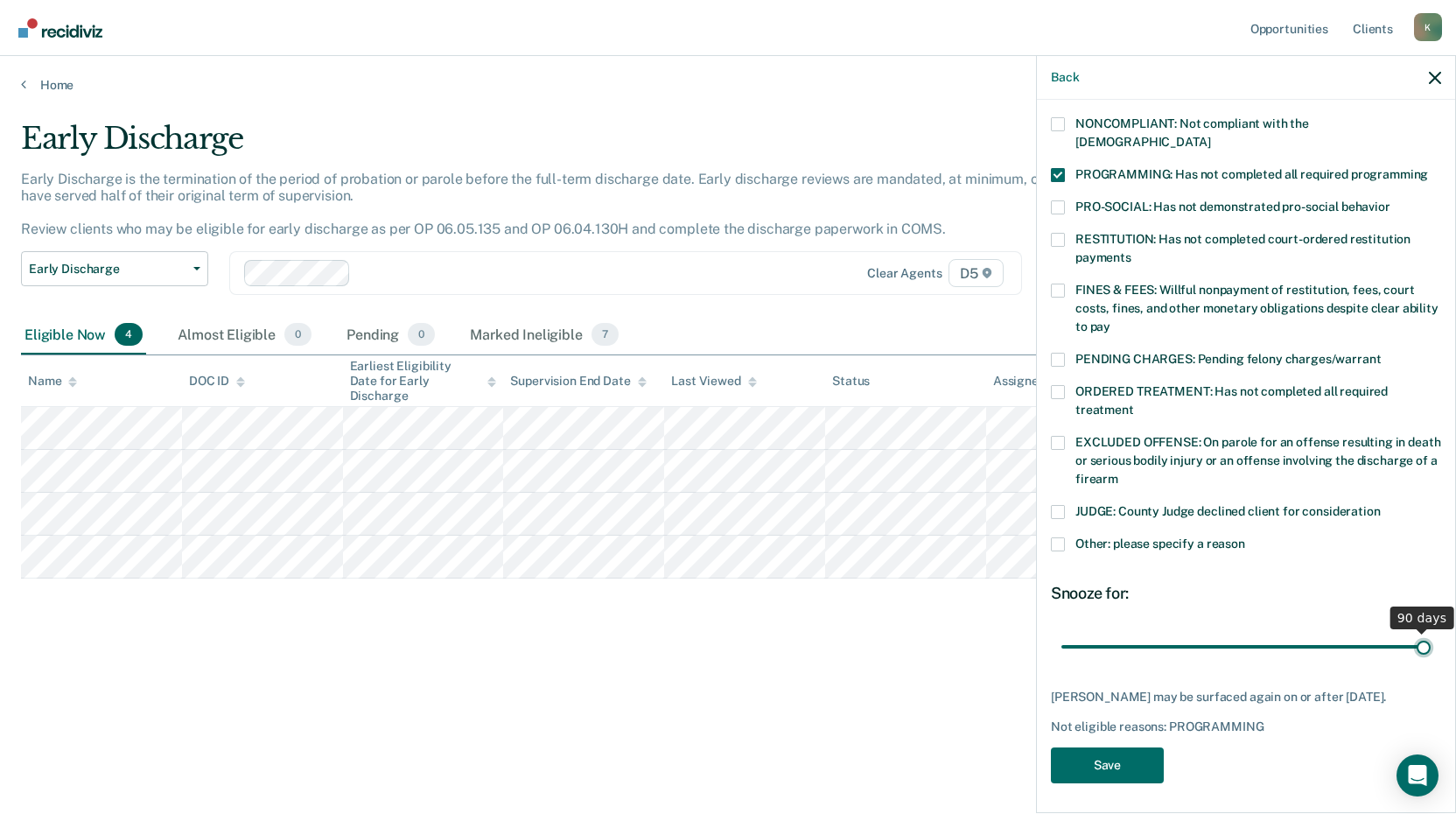
drag, startPoint x: 1177, startPoint y: 630, endPoint x: 1462, endPoint y: 620, distance: 285.2
type input "90"
click at [1431, 631] on input "range" at bounding box center [1245, 646] width 369 height 31
click at [1091, 767] on button "Save" at bounding box center [1107, 765] width 113 height 36
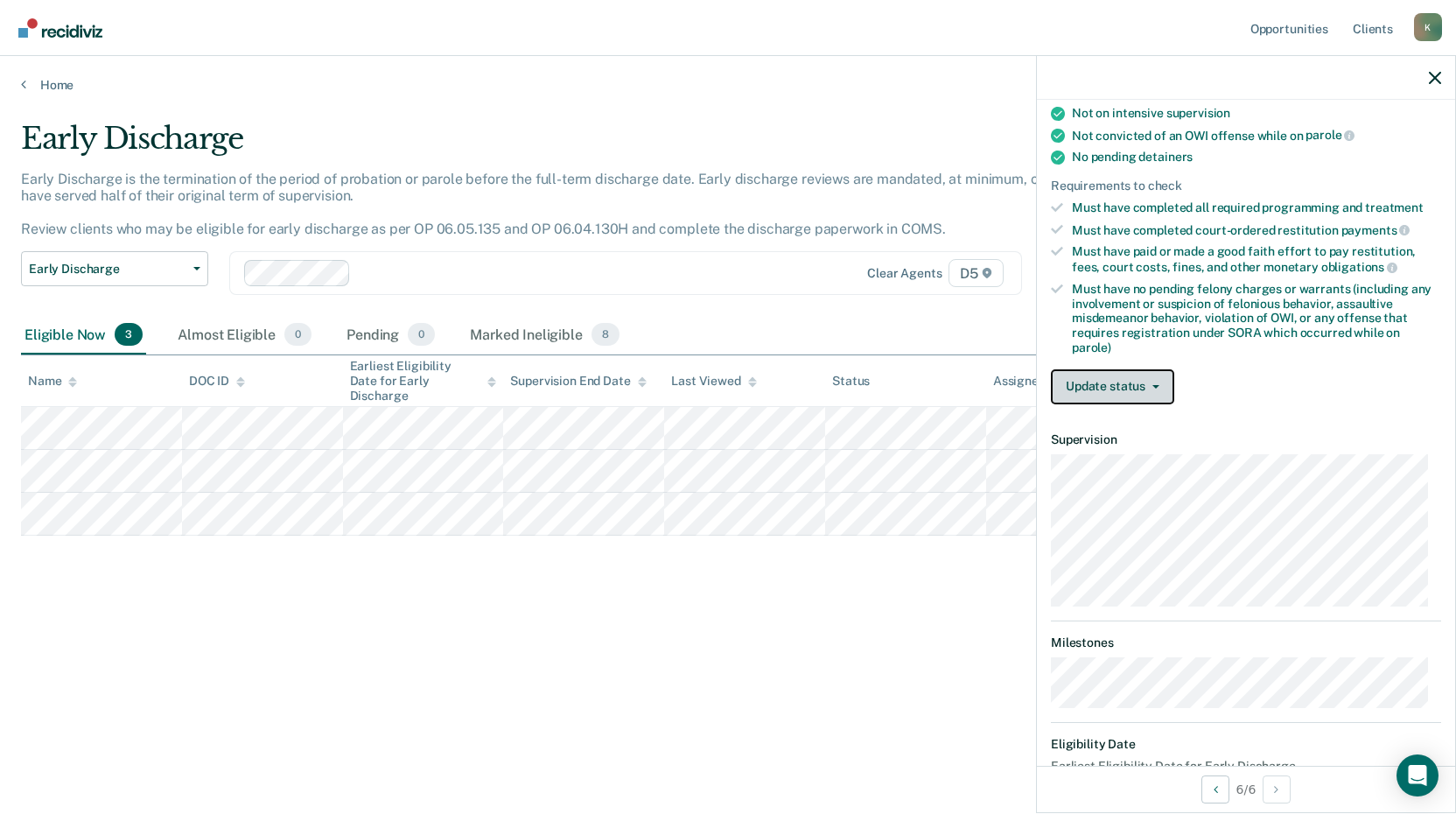
click at [1100, 375] on button "Update status" at bounding box center [1112, 387] width 123 height 35
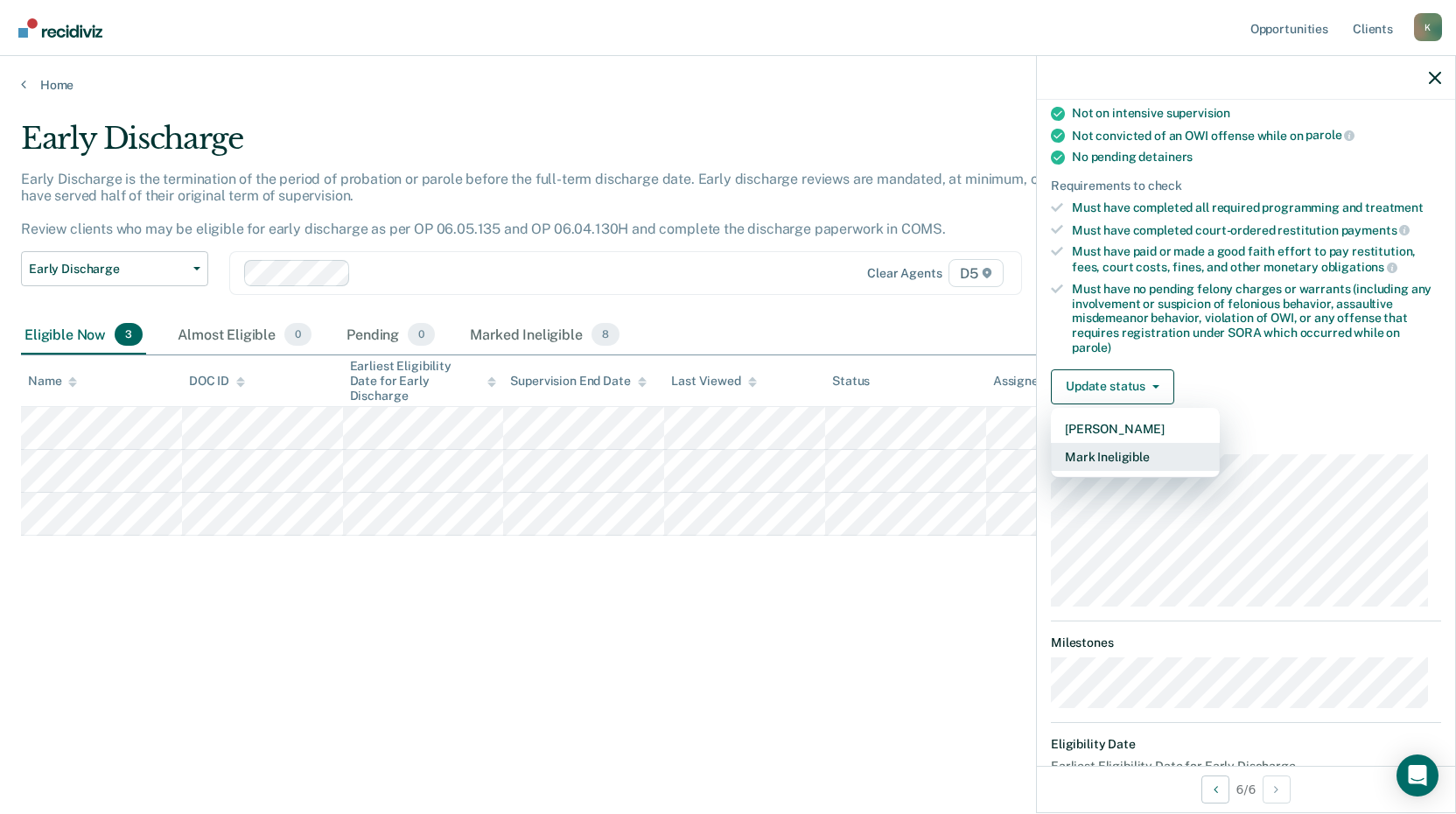
click at [1125, 451] on button "Mark Ineligible" at bounding box center [1135, 457] width 169 height 28
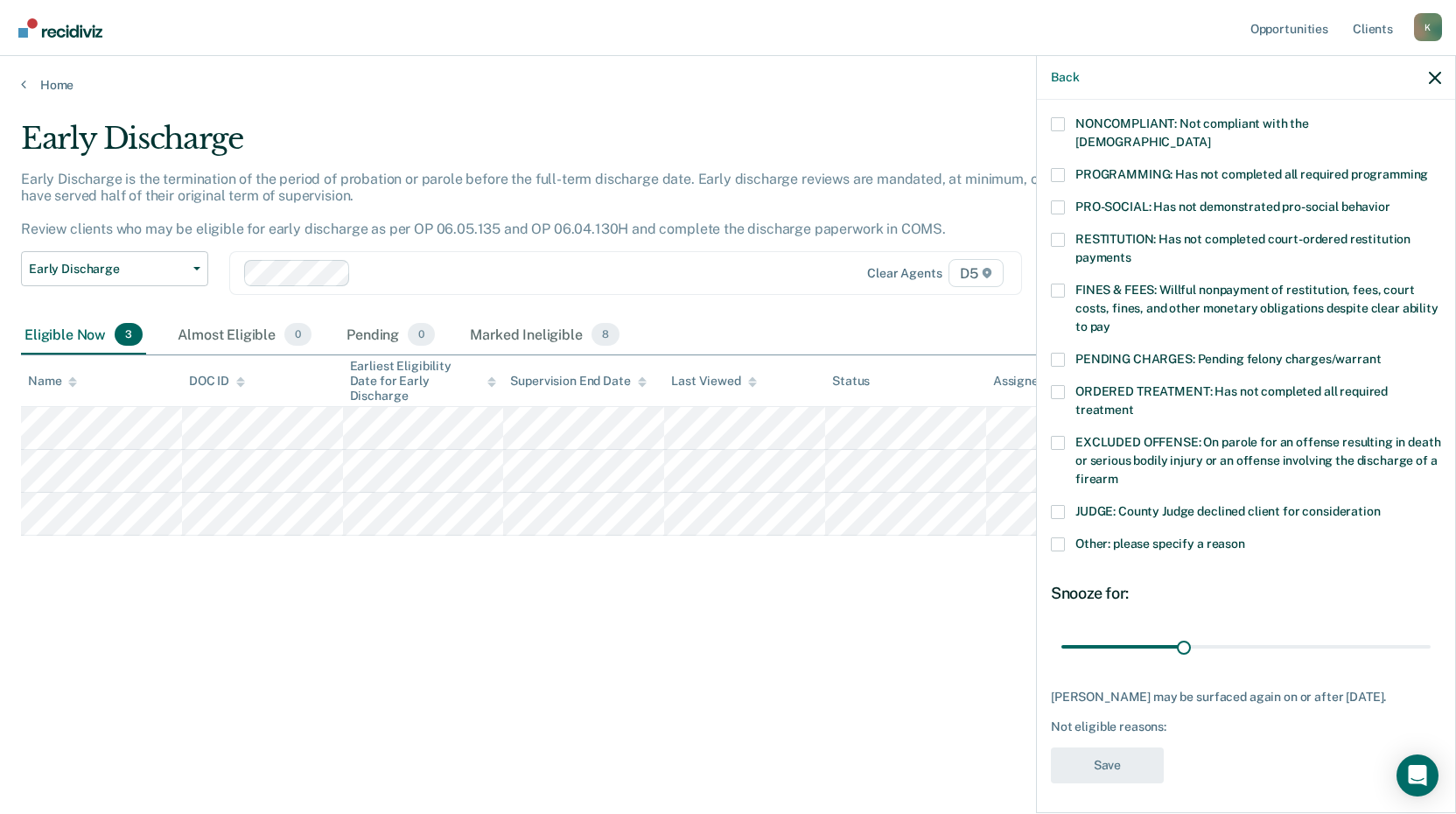
click at [1058, 168] on span at bounding box center [1058, 175] width 14 height 14
click at [1428, 168] on input "PROGRAMMING: Has not completed all required programming" at bounding box center [1428, 168] width 0 height 0
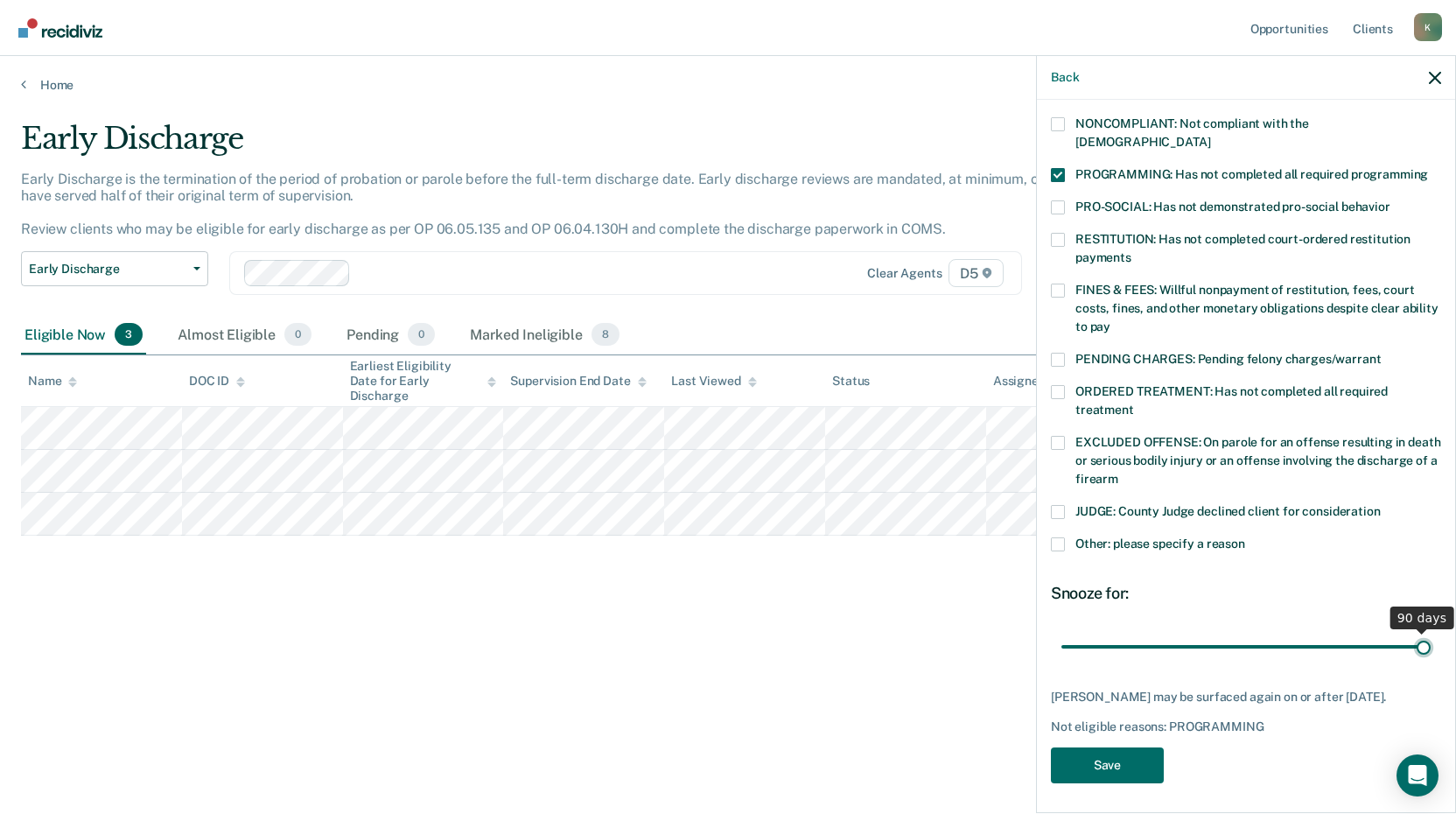
drag, startPoint x: 1183, startPoint y: 628, endPoint x: 1462, endPoint y: 649, distance: 279.8
type input "90"
click at [1431, 649] on input "range" at bounding box center [1245, 646] width 369 height 31
click at [1114, 758] on button "Save" at bounding box center [1107, 765] width 113 height 36
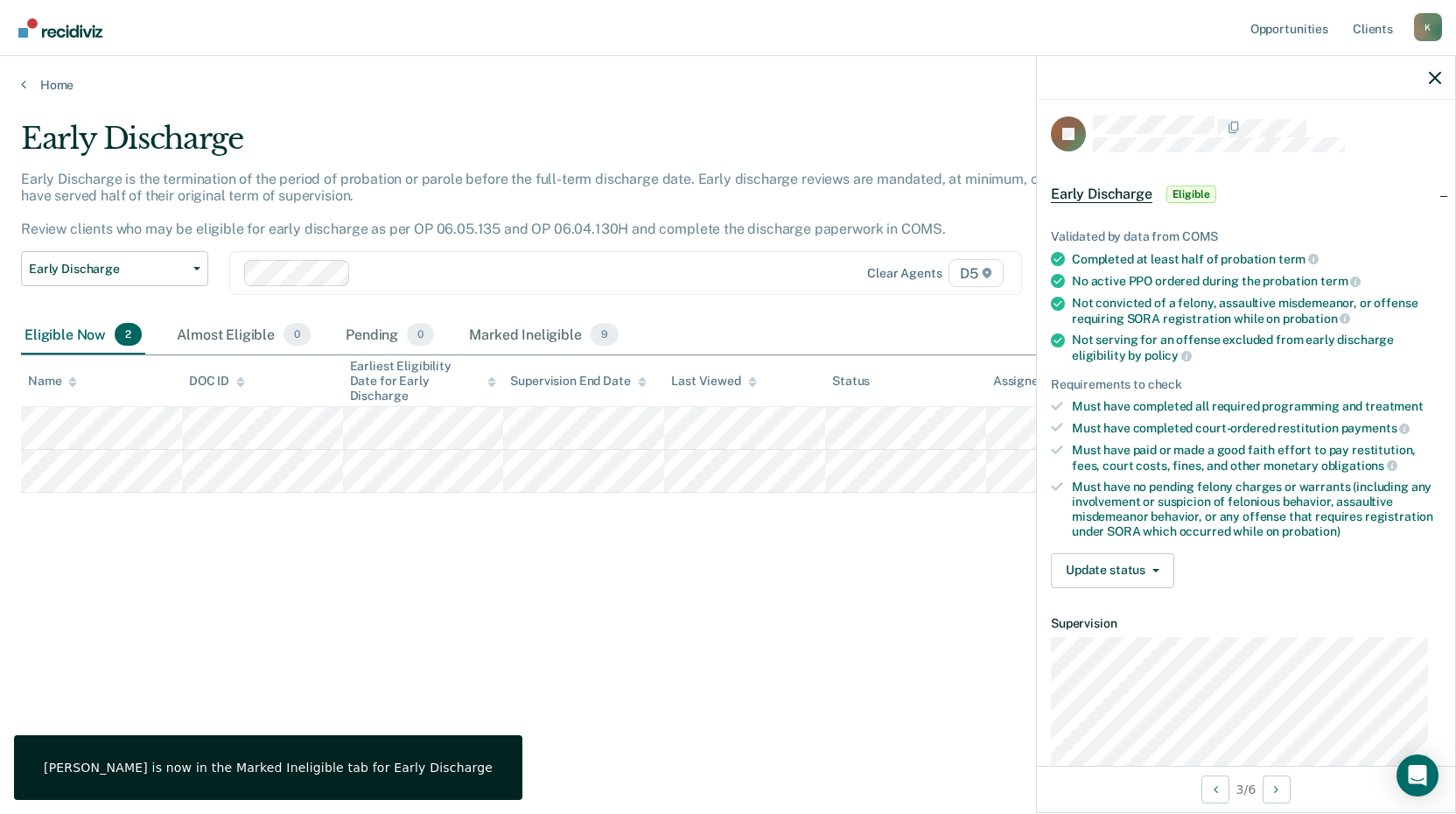
scroll to position [0, 0]
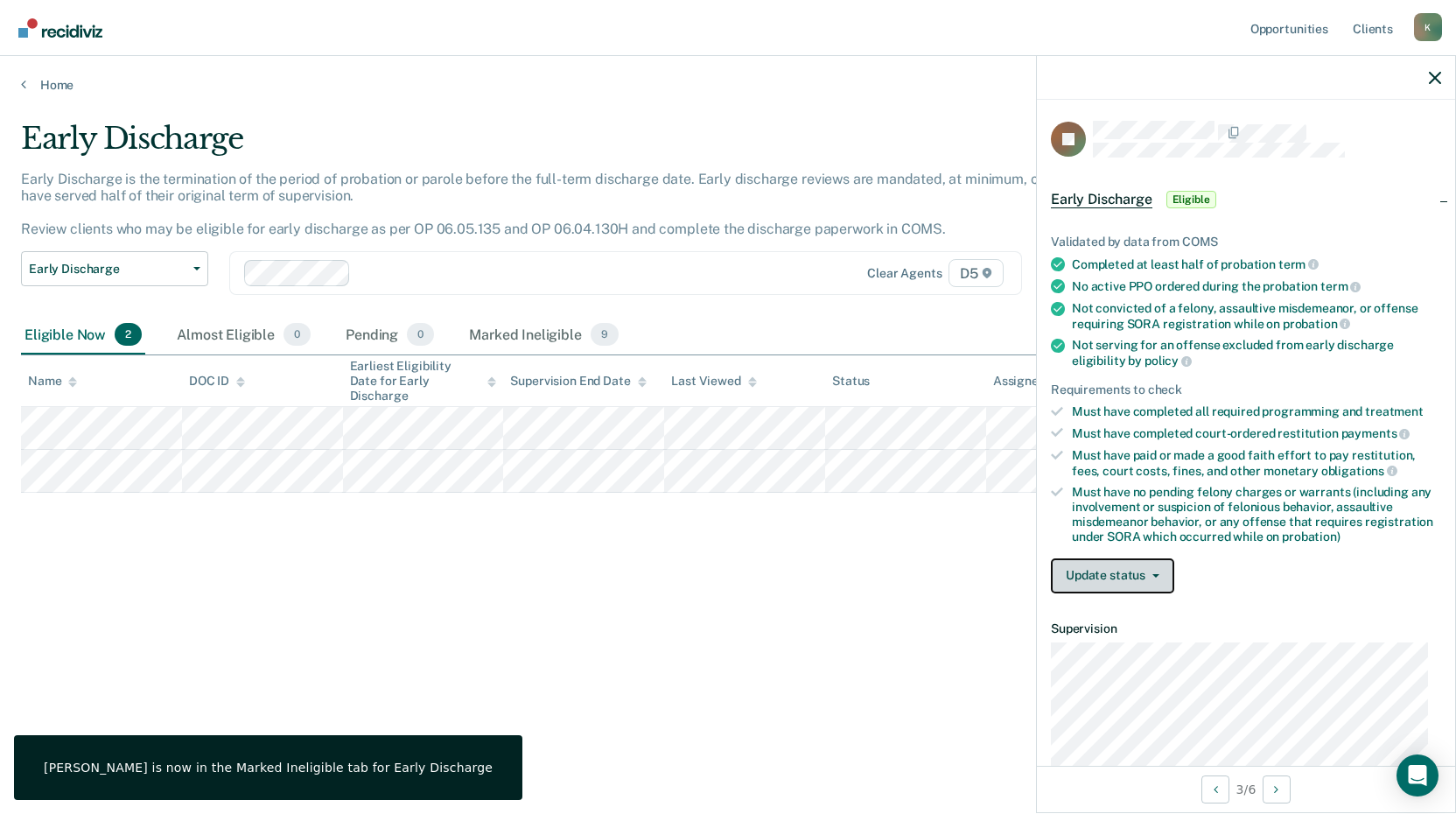
click at [1139, 578] on button "Update status" at bounding box center [1112, 576] width 123 height 35
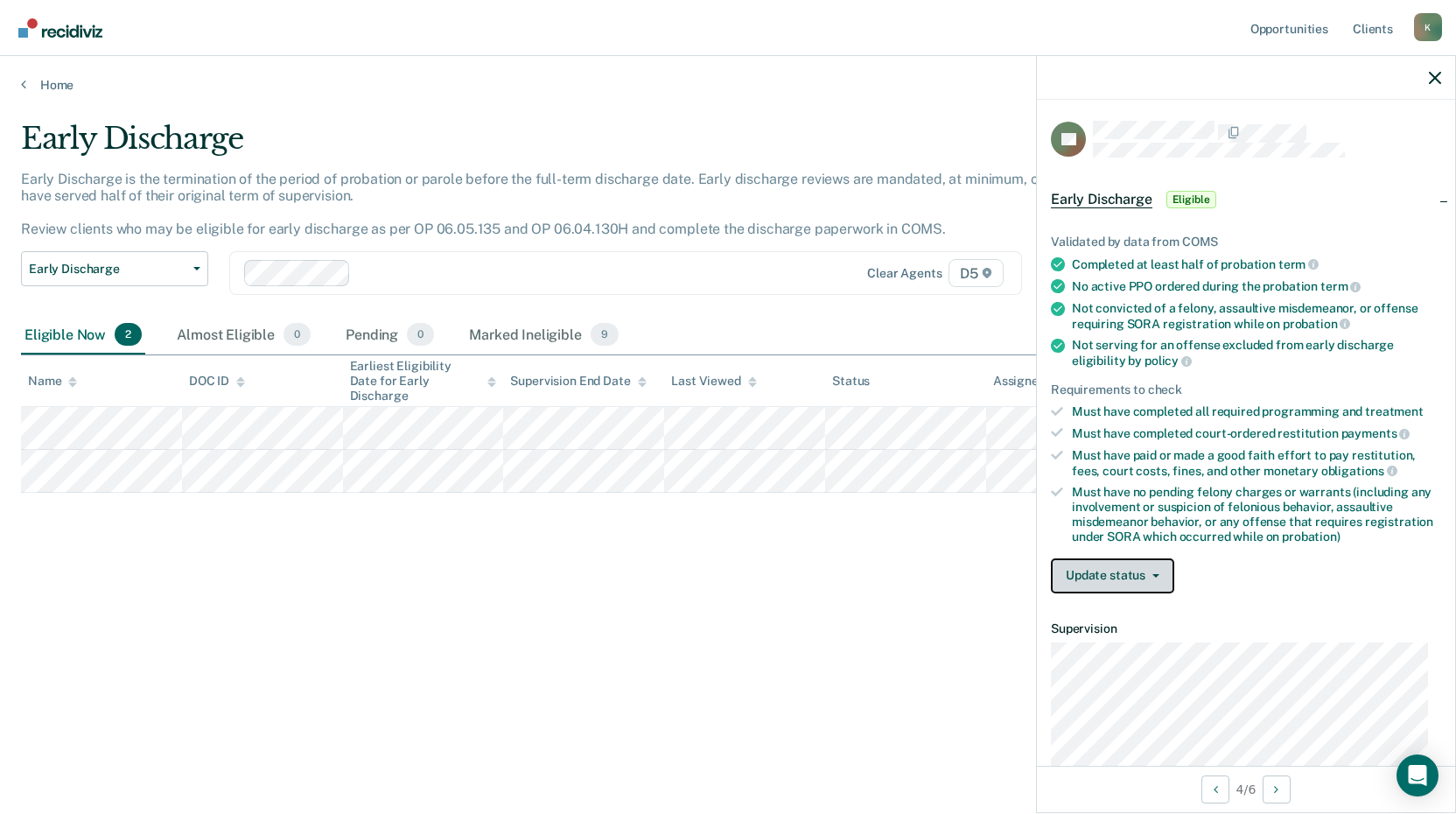
click at [1164, 582] on button "Update status" at bounding box center [1112, 576] width 123 height 35
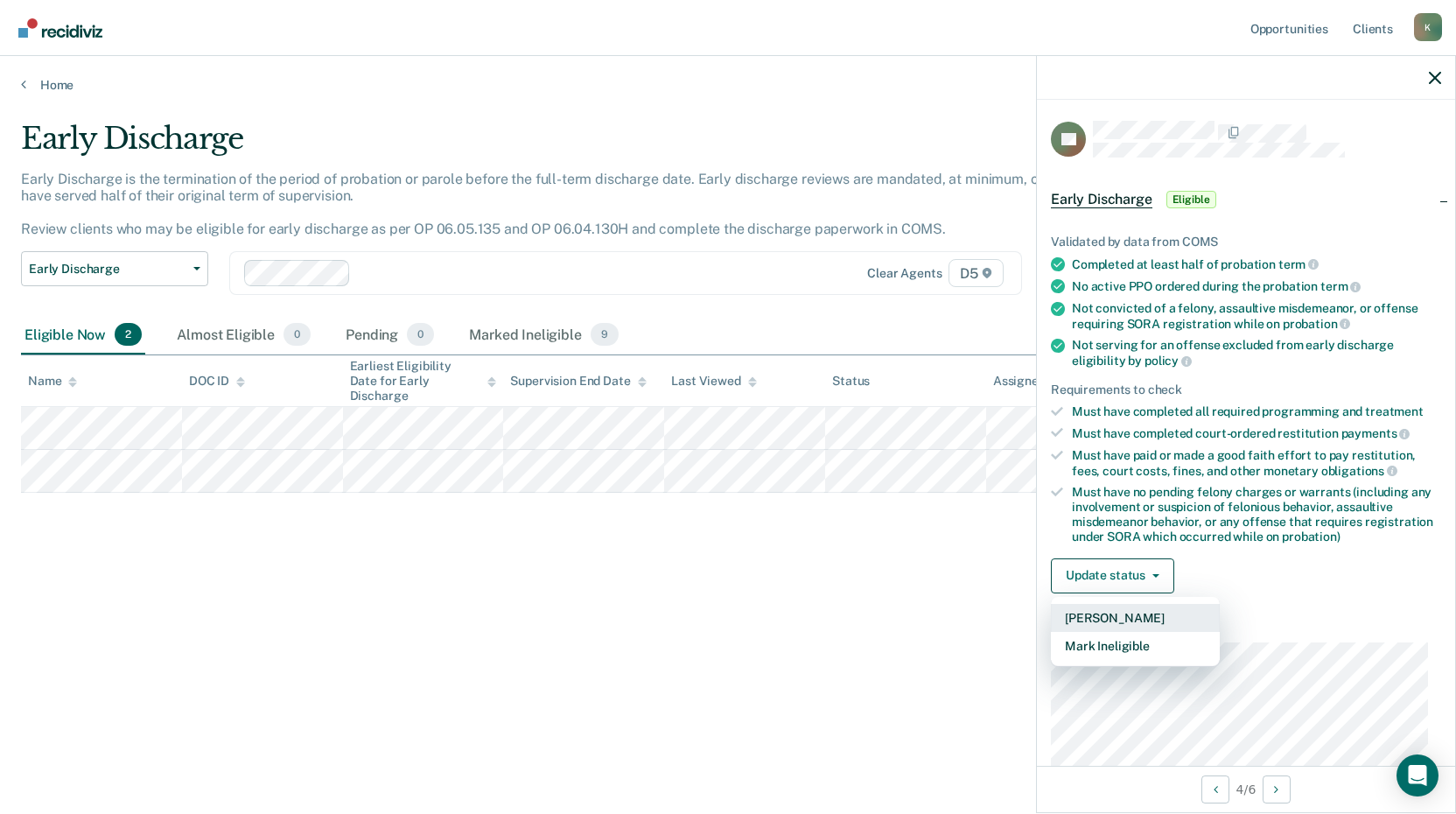
click at [1134, 610] on button "[PERSON_NAME]" at bounding box center [1135, 618] width 169 height 28
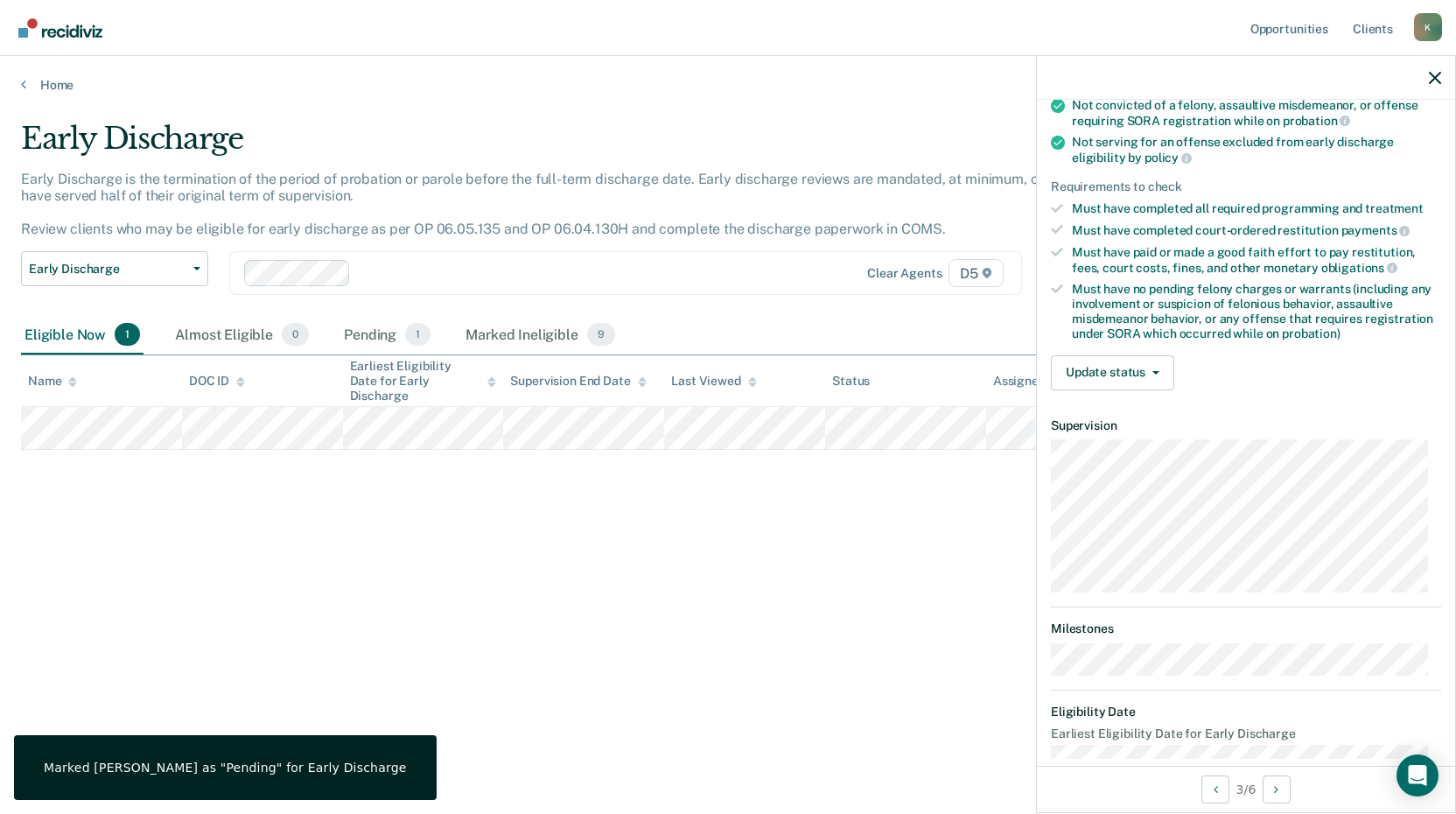
scroll to position [229, 0]
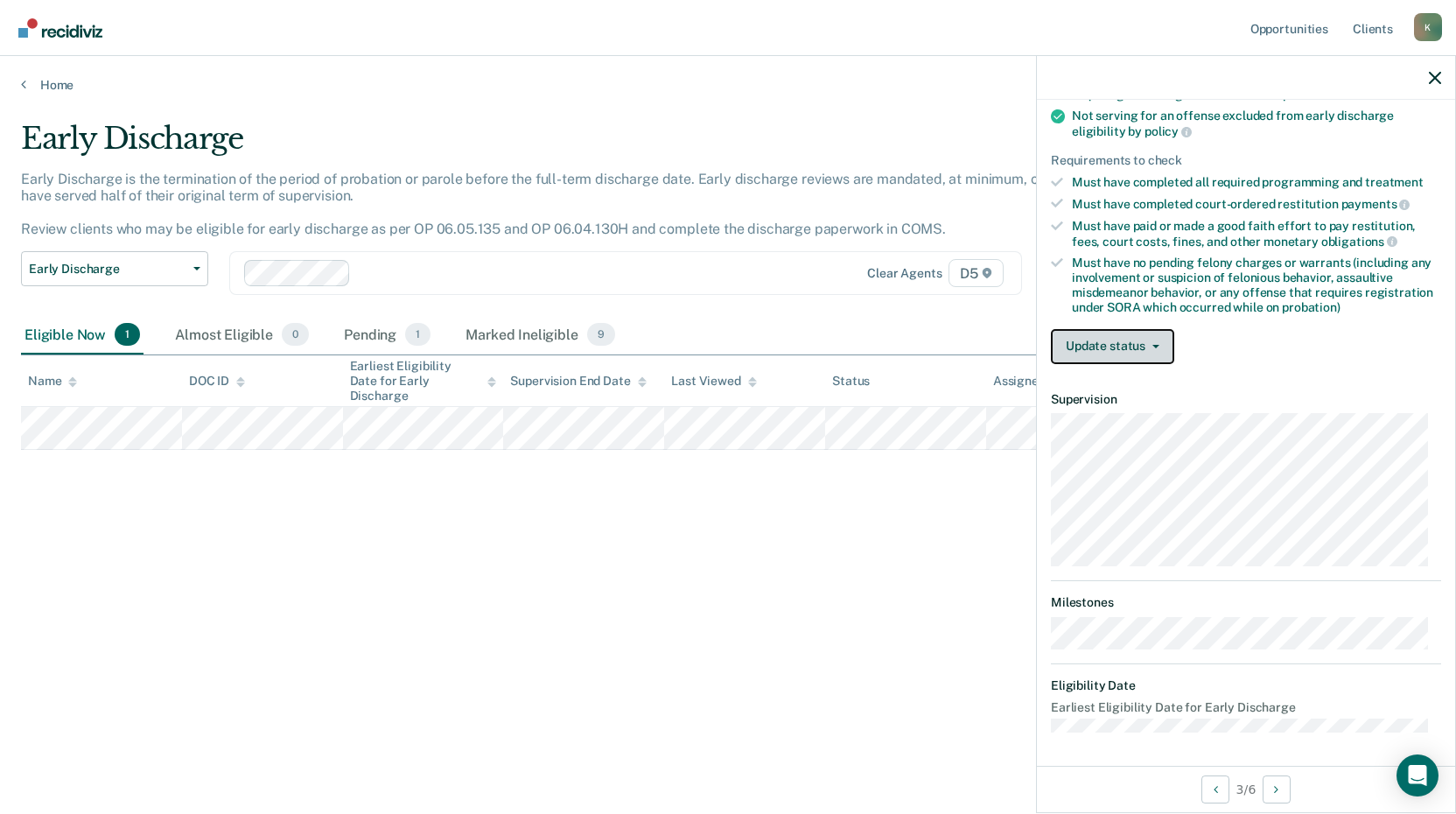
click at [1110, 334] on button "Update status" at bounding box center [1112, 347] width 123 height 35
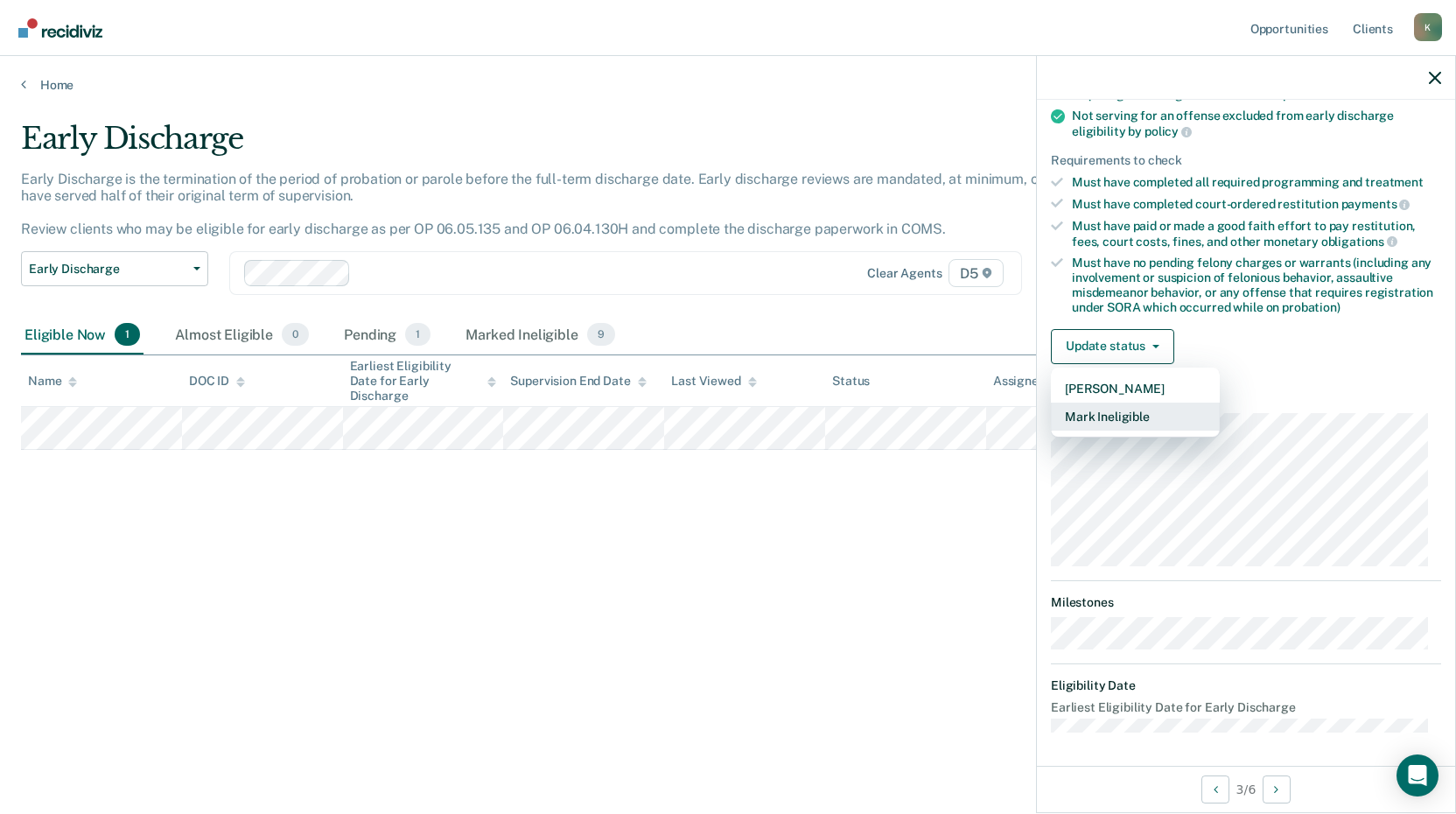
click at [1121, 417] on button "Mark Ineligible" at bounding box center [1135, 416] width 169 height 28
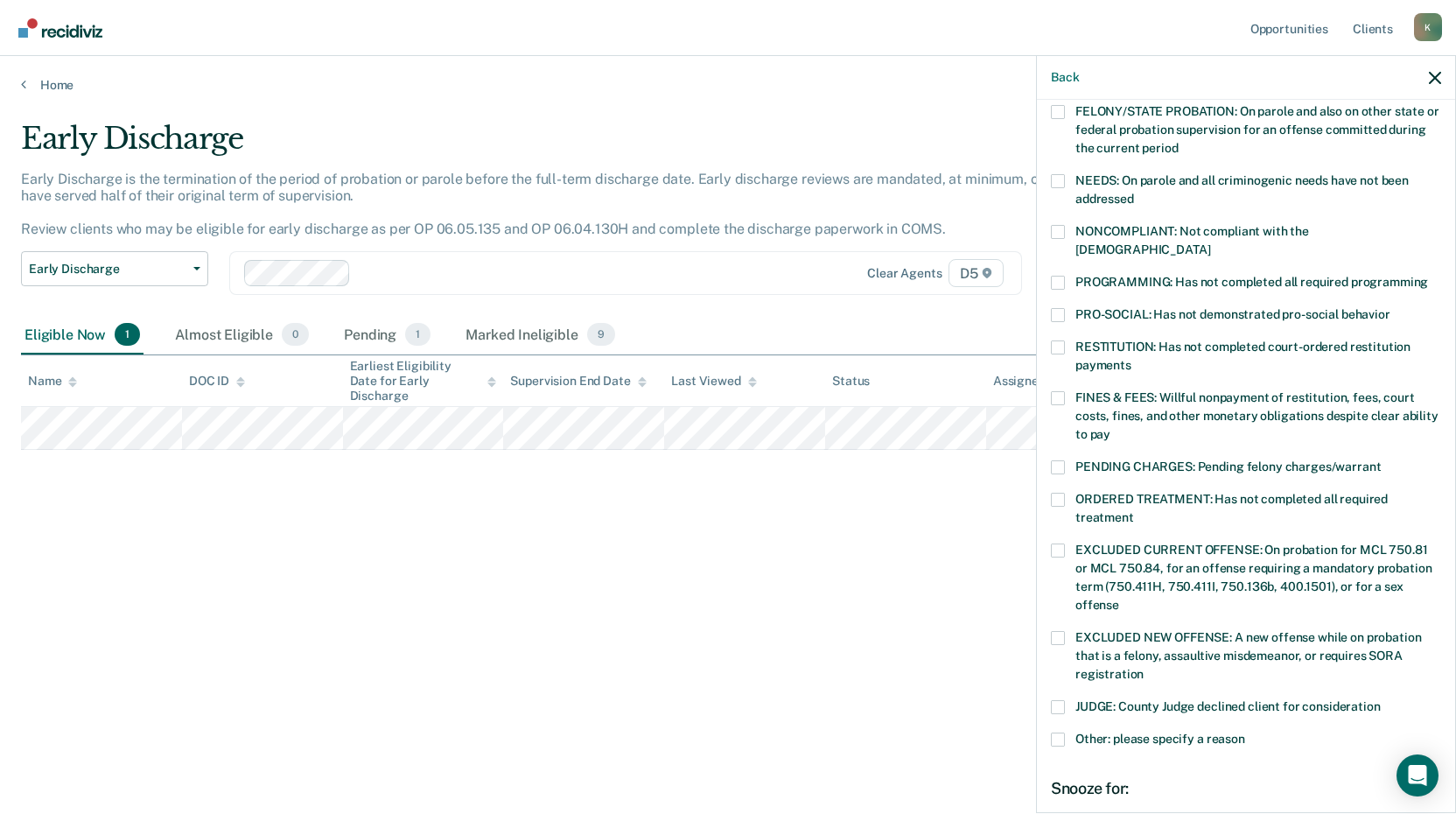
click at [1058, 391] on span at bounding box center [1058, 398] width 14 height 14
click at [1110, 428] on input "FINES & FEES: Willful nonpayment of restitution, fees, court costs, fines, and …" at bounding box center [1110, 428] width 0 height 0
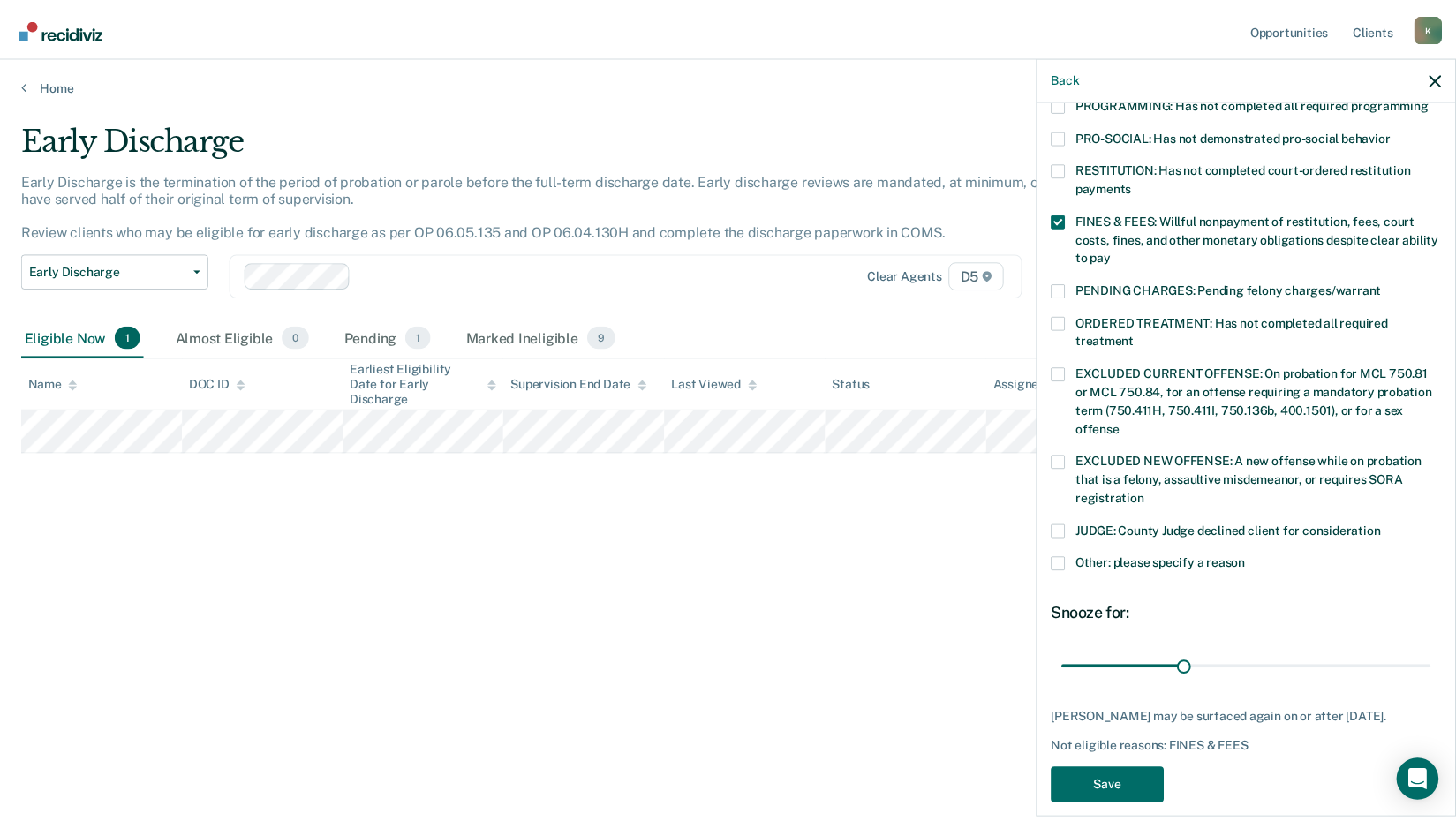
scroll to position [413, 0]
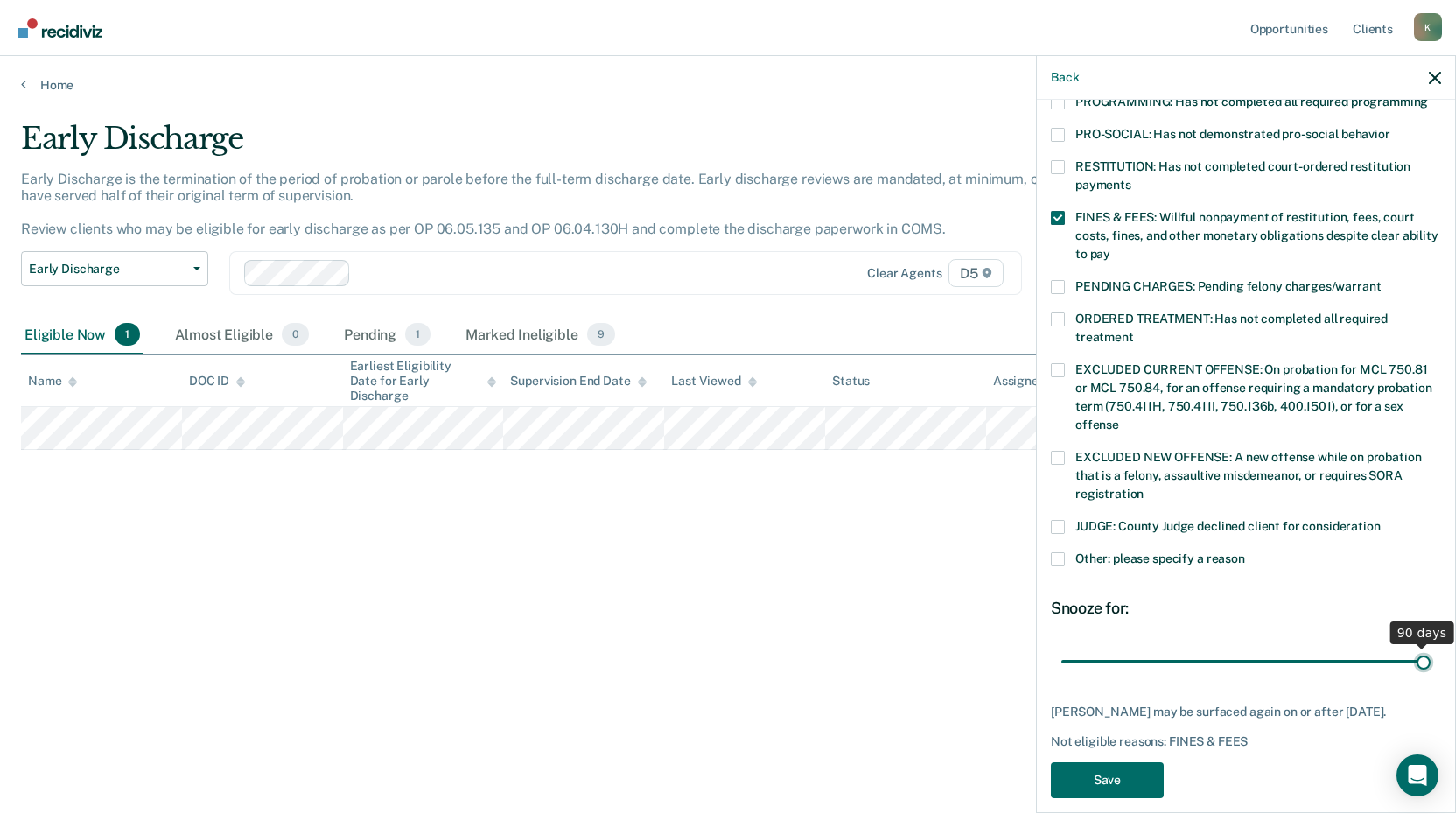
drag, startPoint x: 1181, startPoint y: 639, endPoint x: 1462, endPoint y: 625, distance: 281.3
type input "90"
click at [1431, 647] on input "range" at bounding box center [1245, 661] width 369 height 31
click at [1132, 770] on button "Save" at bounding box center [1107, 780] width 113 height 36
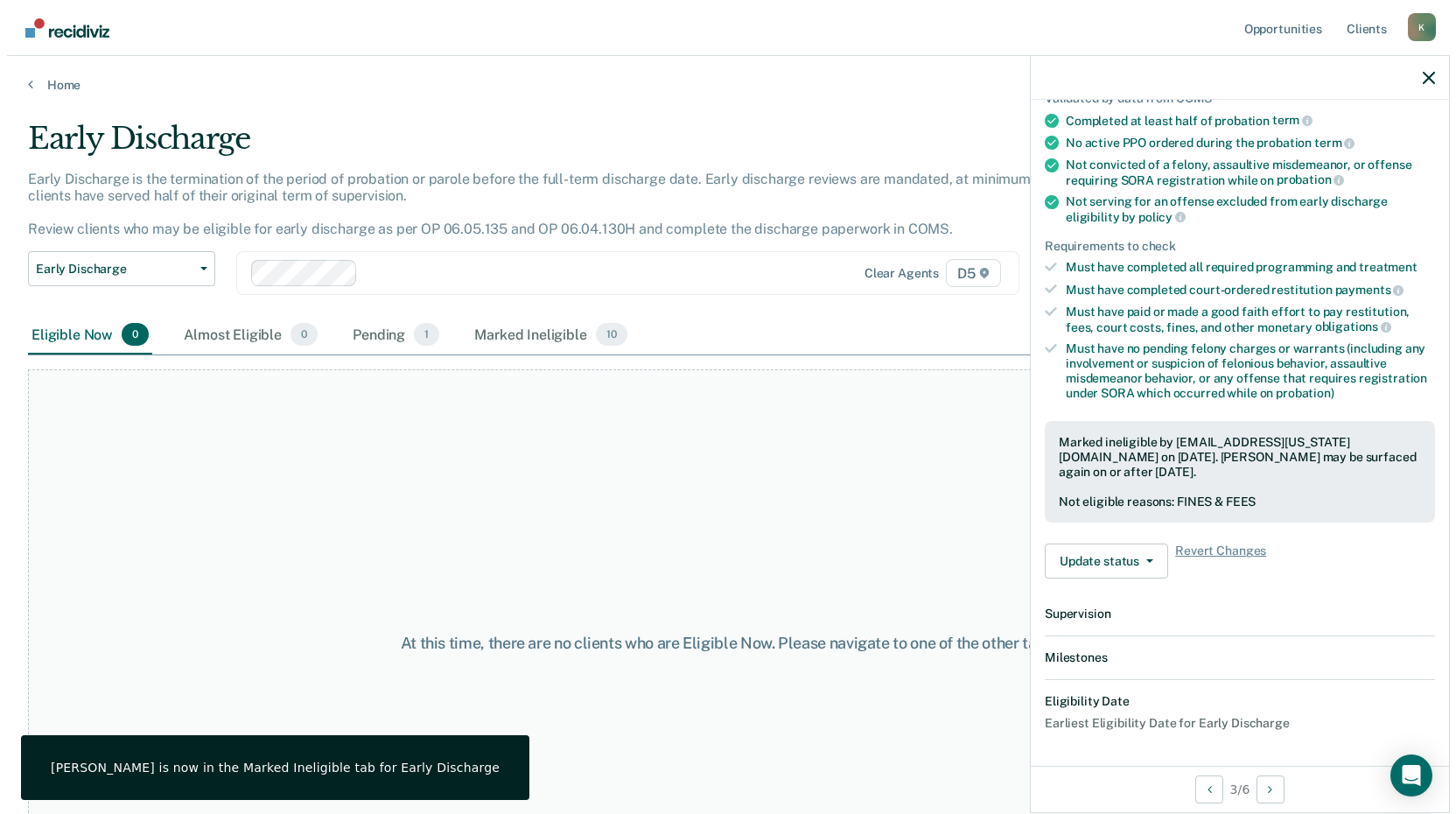
scroll to position [359, 0]
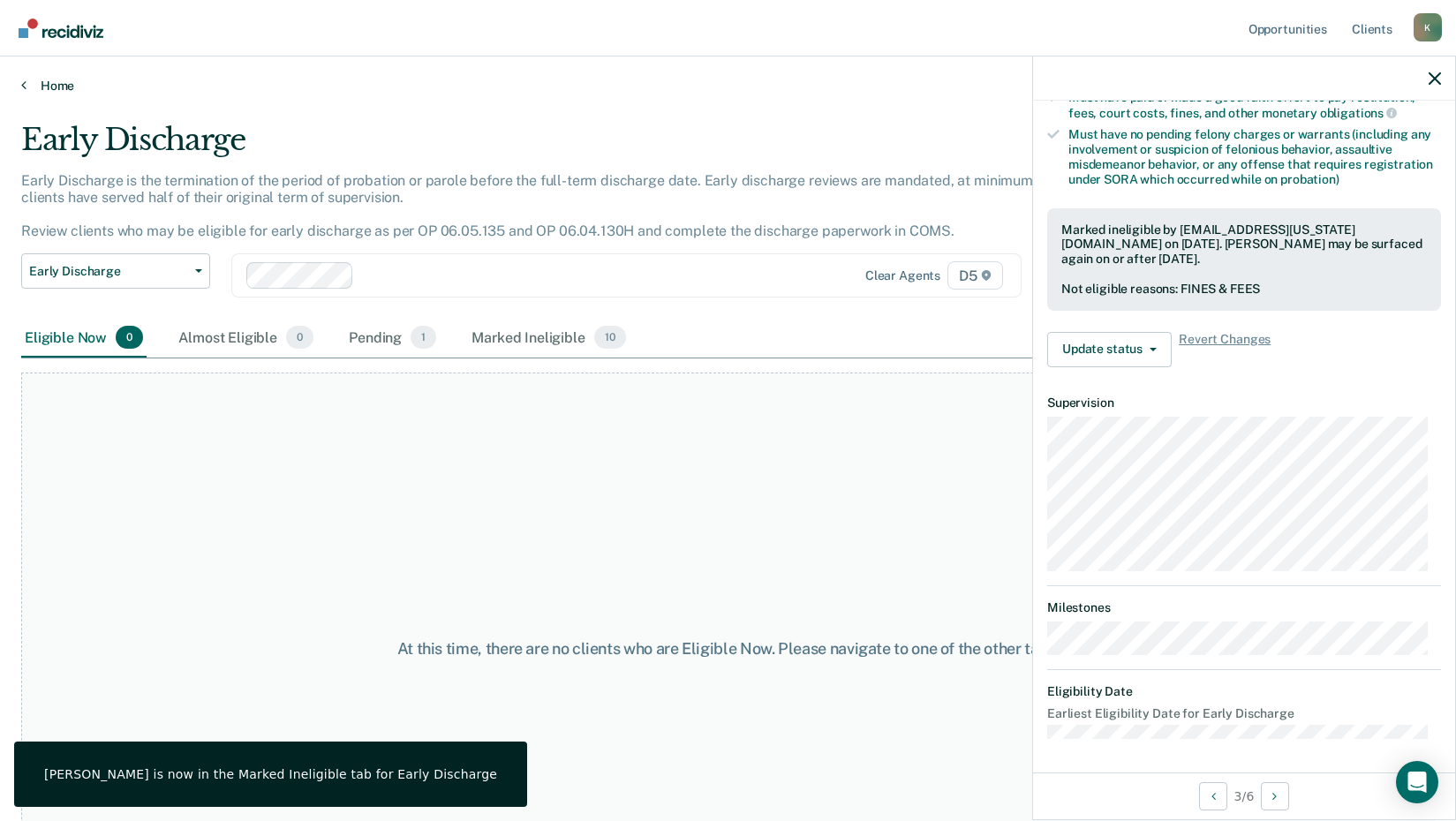
click at [35, 85] on link "Home" at bounding box center [728, 85] width 1413 height 16
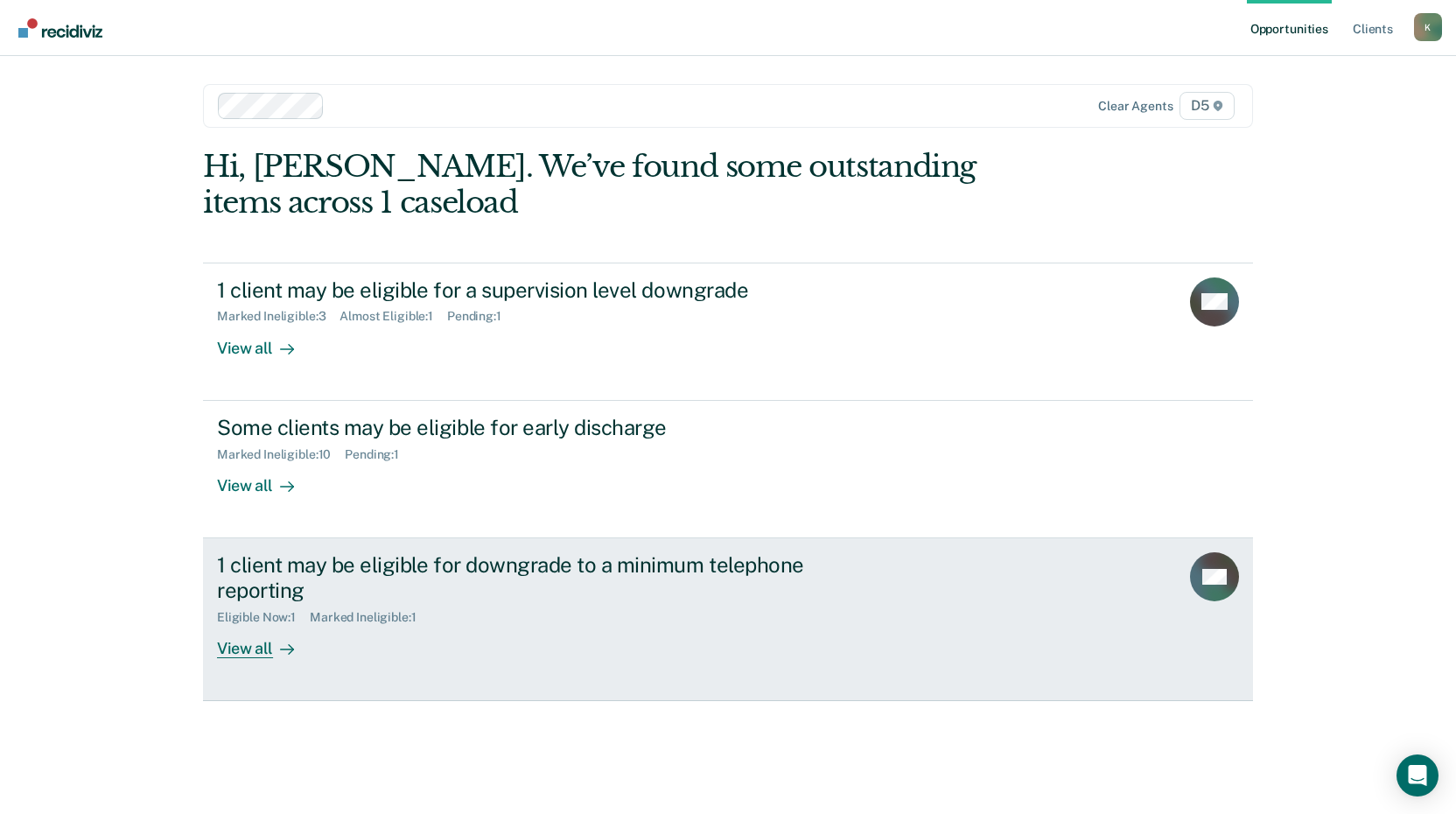
click at [252, 637] on div "View all" at bounding box center [266, 641] width 98 height 34
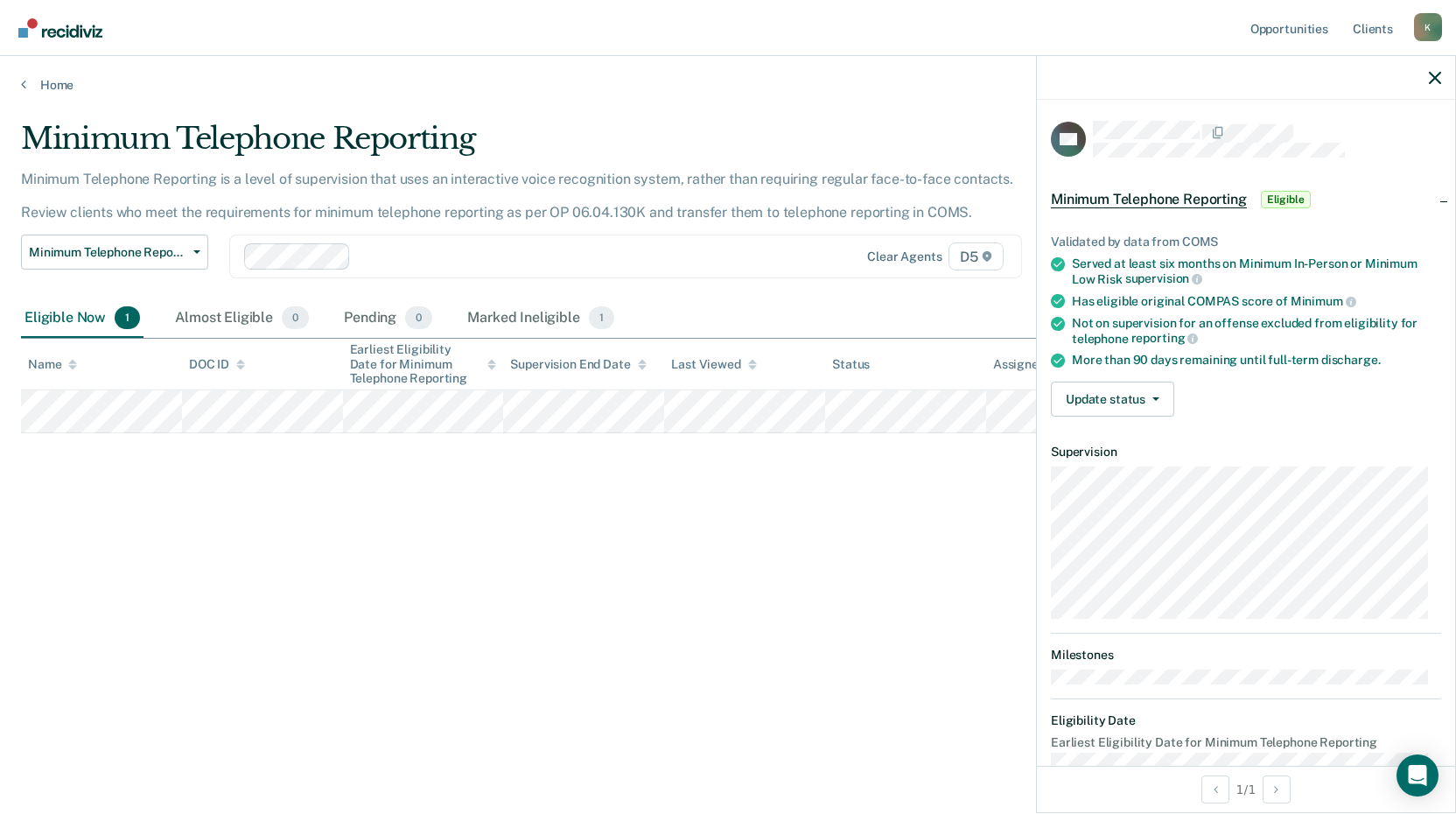
scroll to position [35, 0]
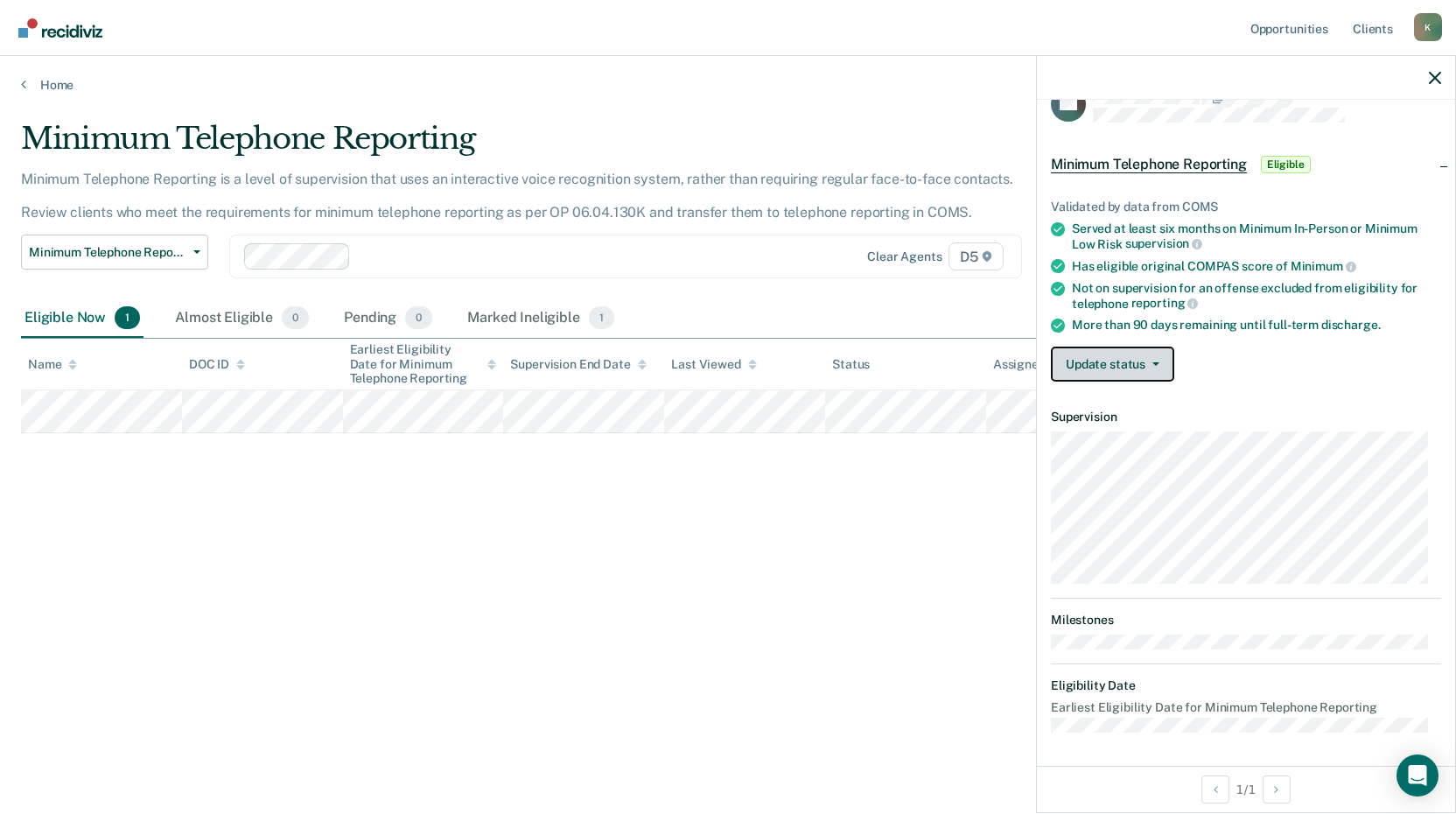
click at [1157, 356] on button "Update status" at bounding box center [1112, 364] width 123 height 35
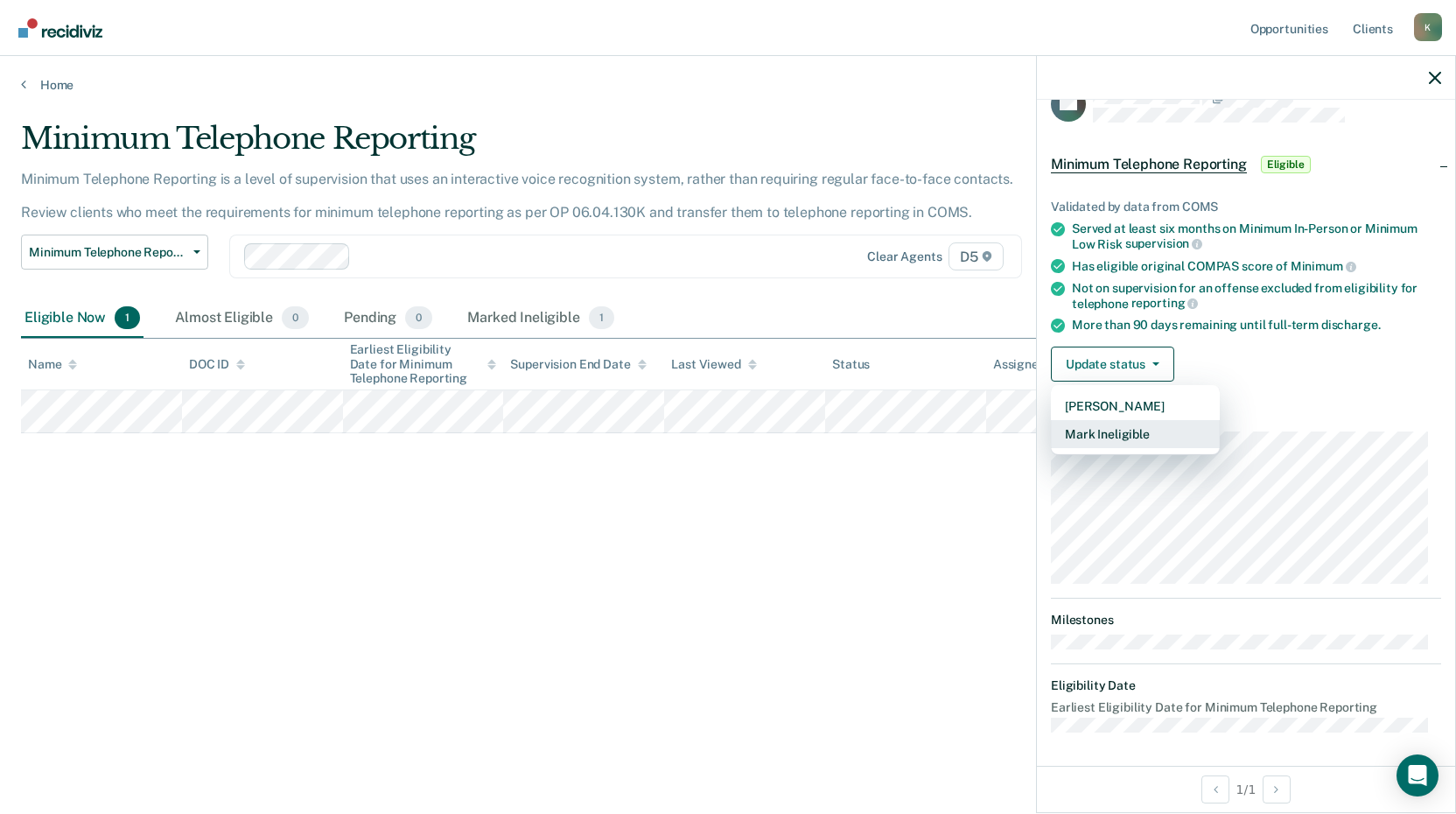
click at [1104, 432] on button "Mark Ineligible" at bounding box center [1135, 434] width 169 height 28
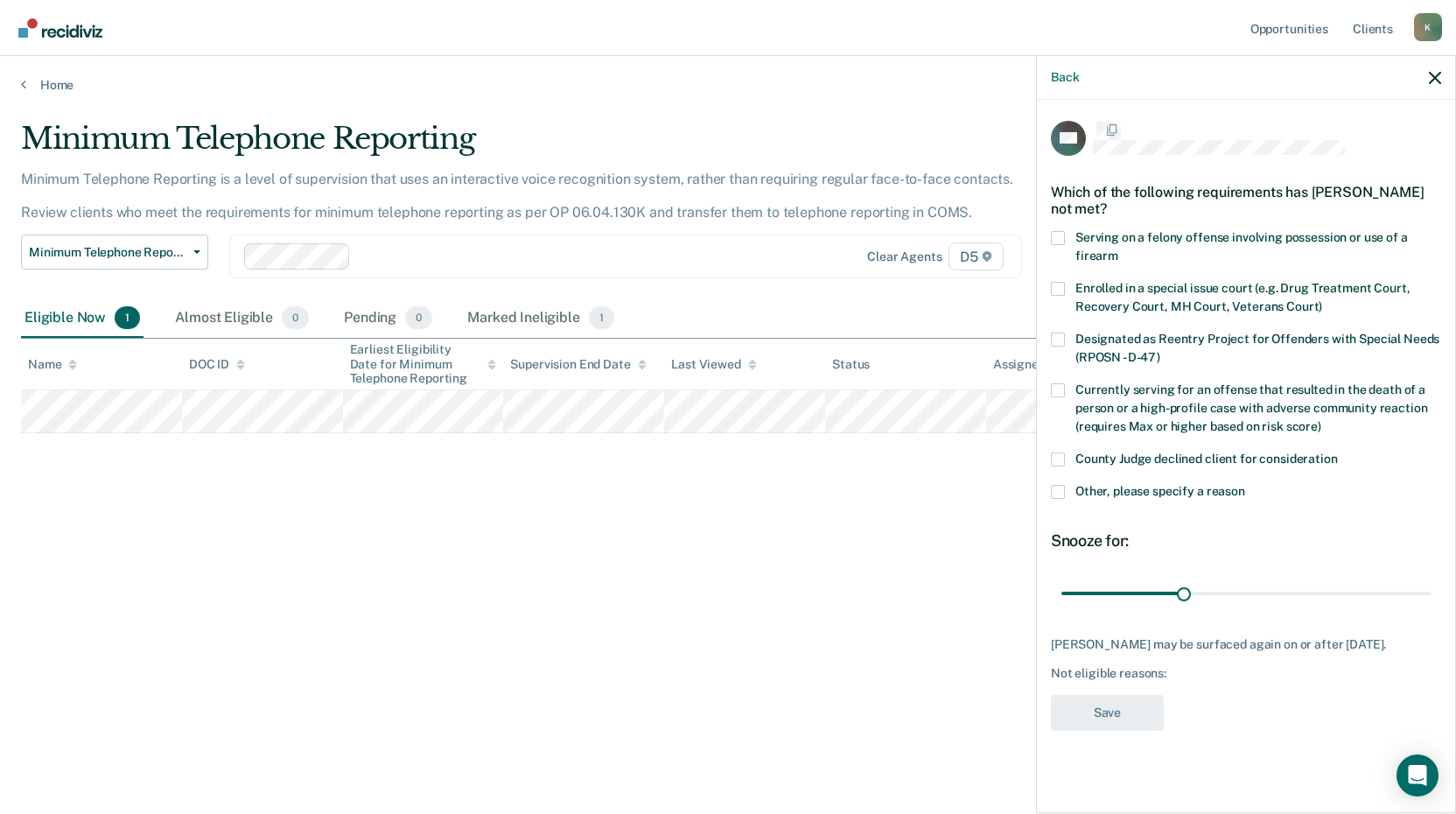
scroll to position [0, 0]
click at [1062, 460] on span at bounding box center [1058, 461] width 14 height 14
click at [1338, 454] on input "County Judge declined client for consideration" at bounding box center [1338, 454] width 0 height 0
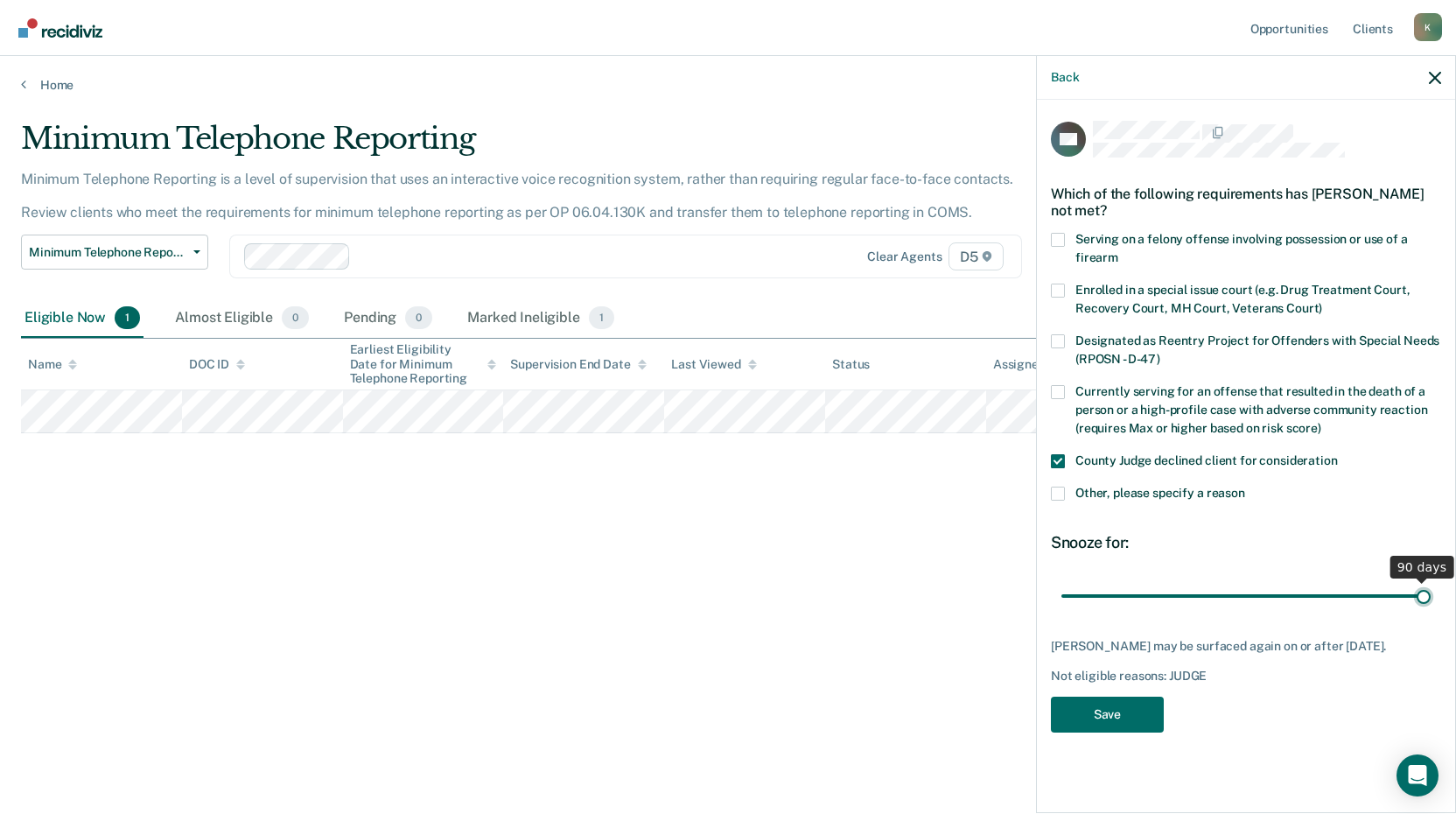
drag, startPoint x: 1183, startPoint y: 595, endPoint x: 1449, endPoint y: 581, distance: 266.4
type input "90"
click at [1431, 581] on input "range" at bounding box center [1245, 596] width 369 height 31
click at [1104, 717] on button "Save" at bounding box center [1107, 714] width 113 height 36
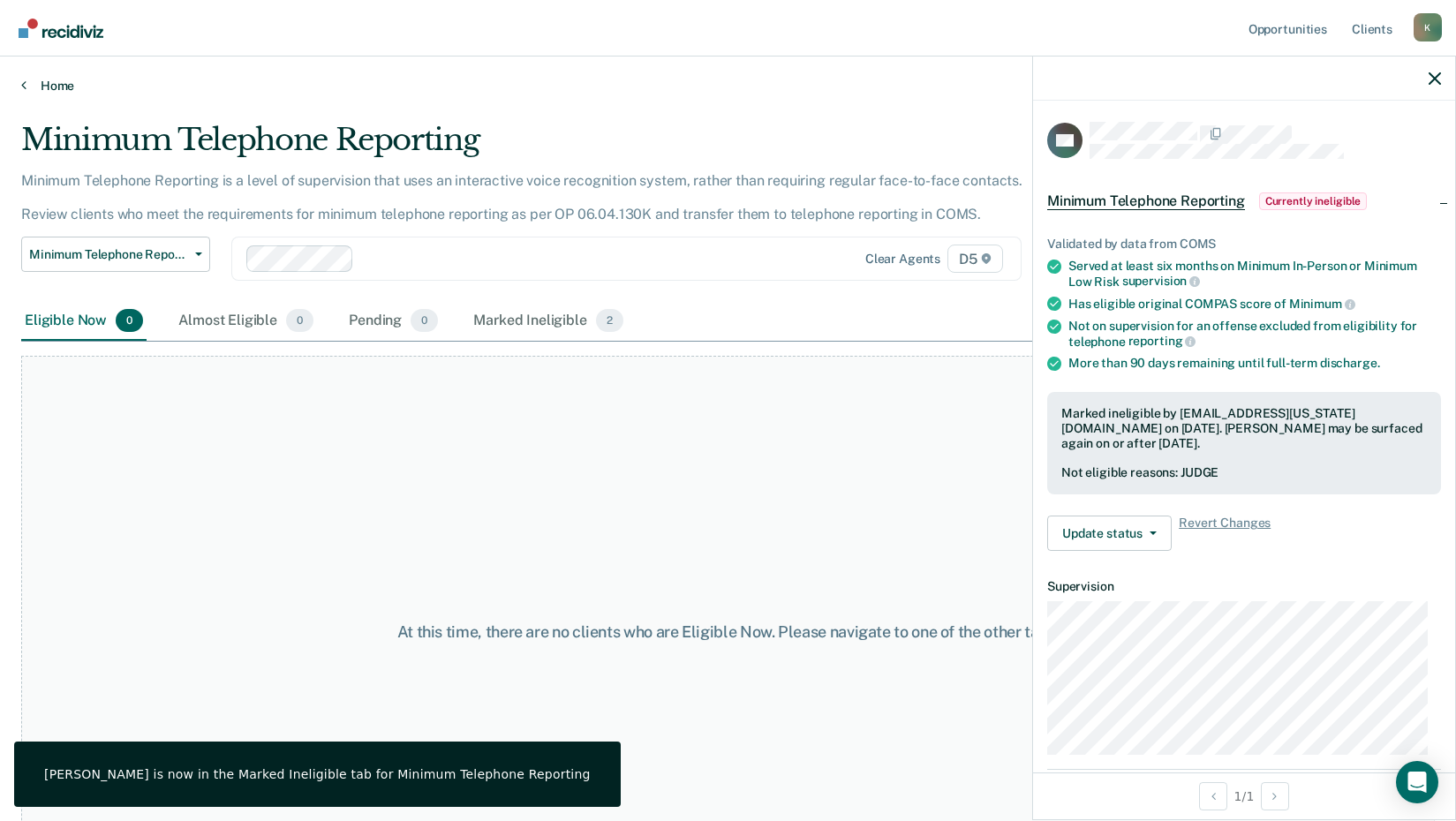
click at [33, 80] on link "Home" at bounding box center [728, 85] width 1413 height 16
